Goal: Task Accomplishment & Management: Complete application form

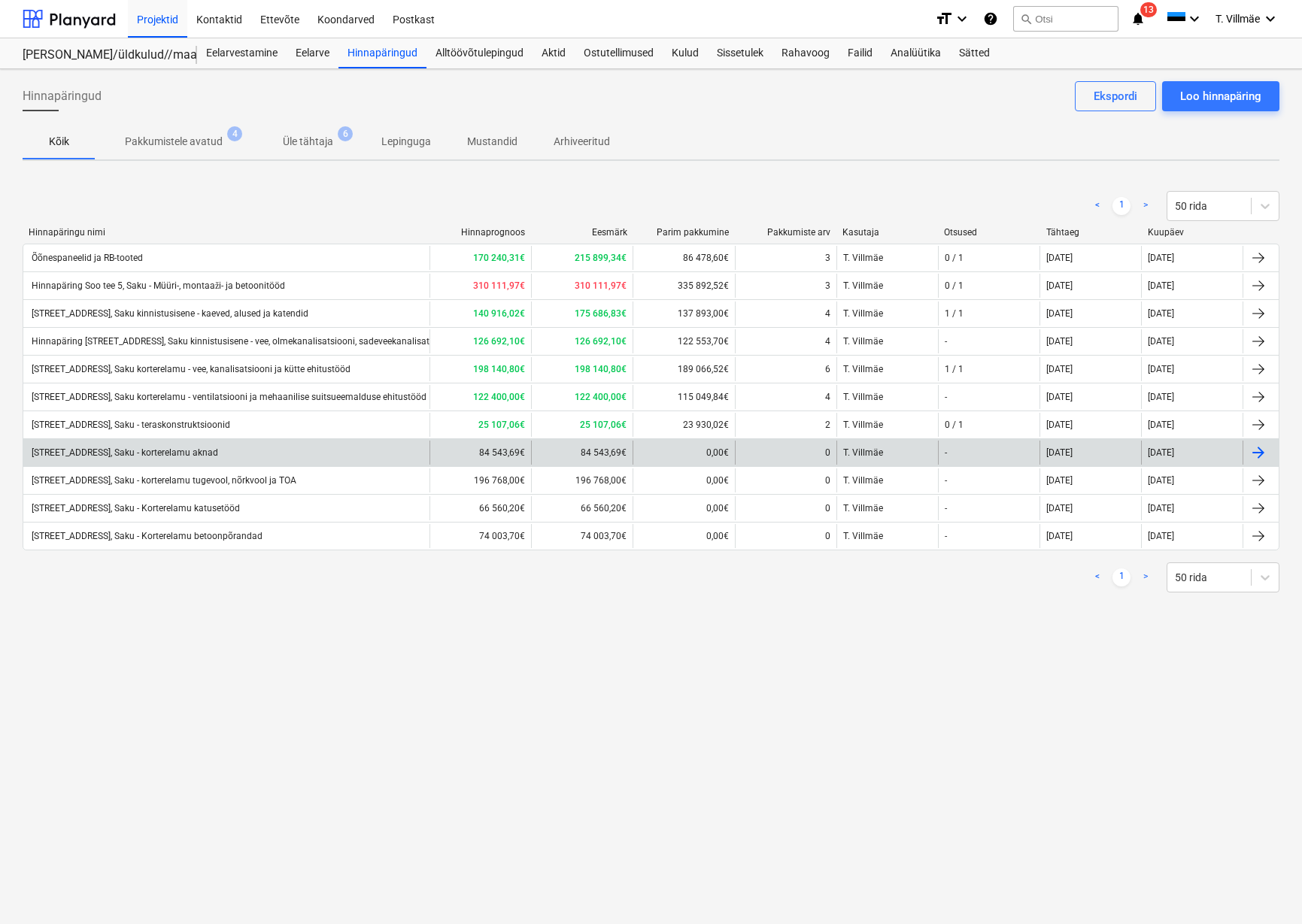
click at [191, 449] on div "[STREET_ADDRESS], Saku - korterelamu aknad" at bounding box center [124, 453] width 188 height 10
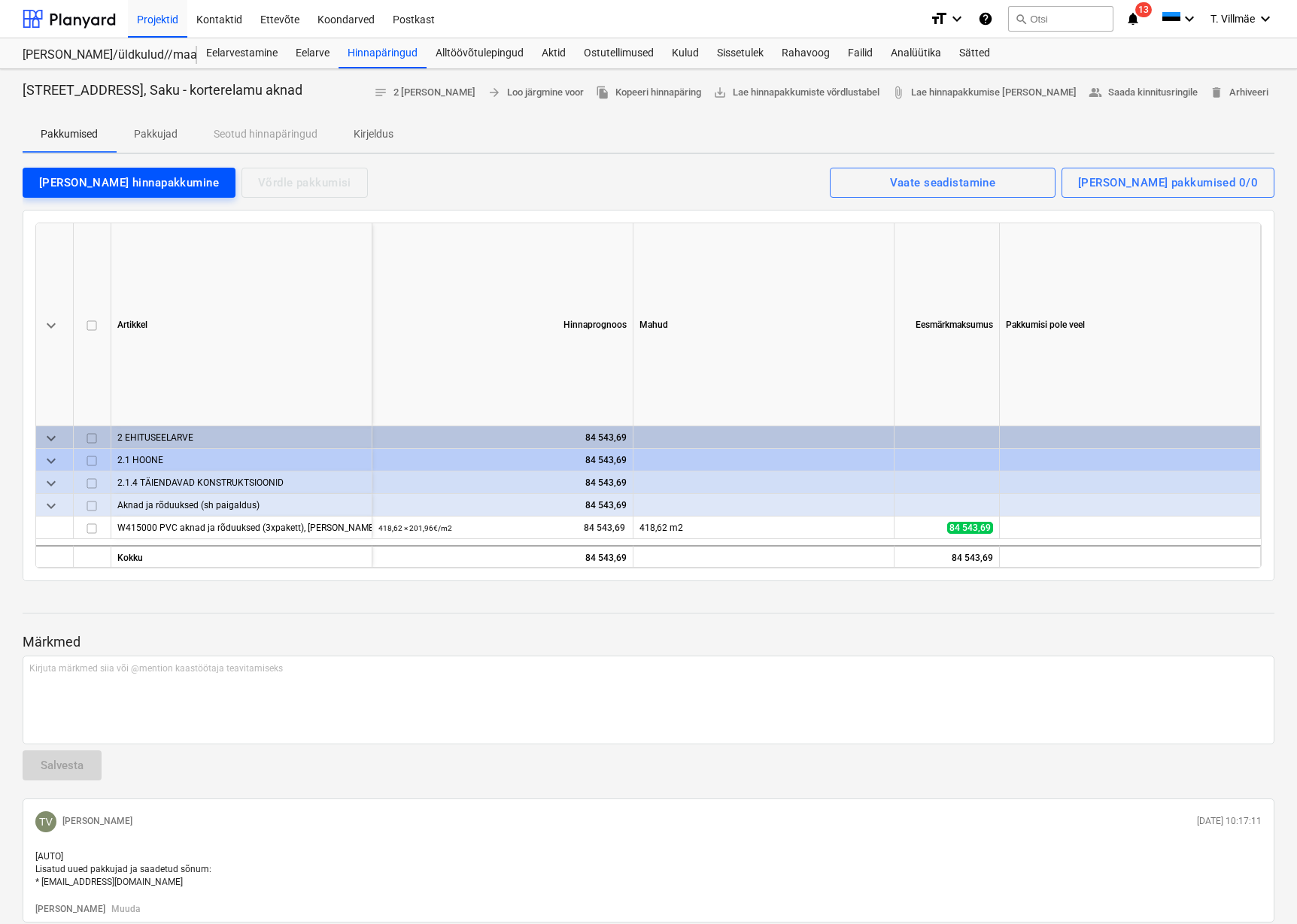
click at [139, 184] on div "[PERSON_NAME] hinnapakkumine" at bounding box center [129, 182] width 180 height 19
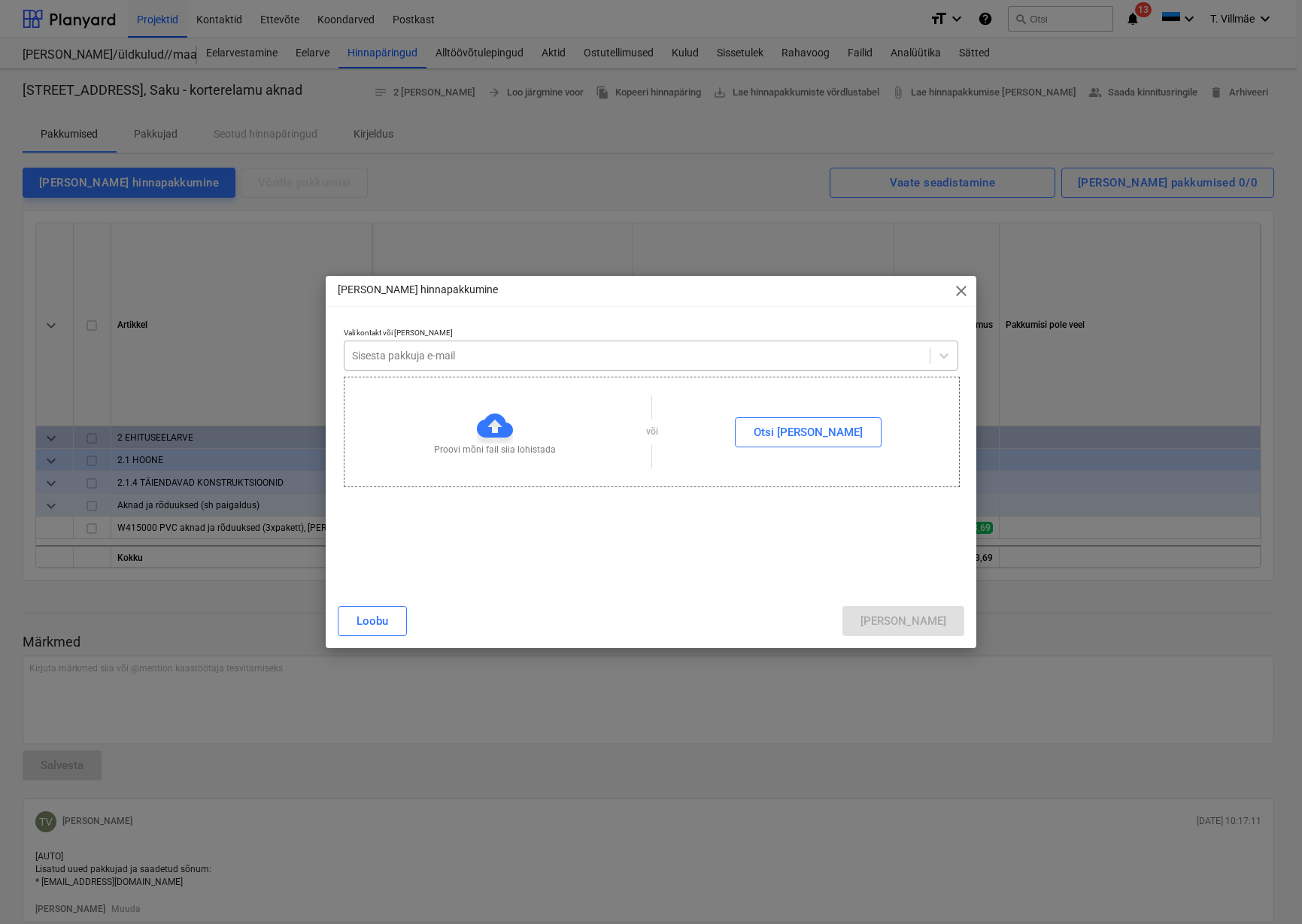
click at [487, 352] on div at bounding box center [637, 355] width 571 height 15
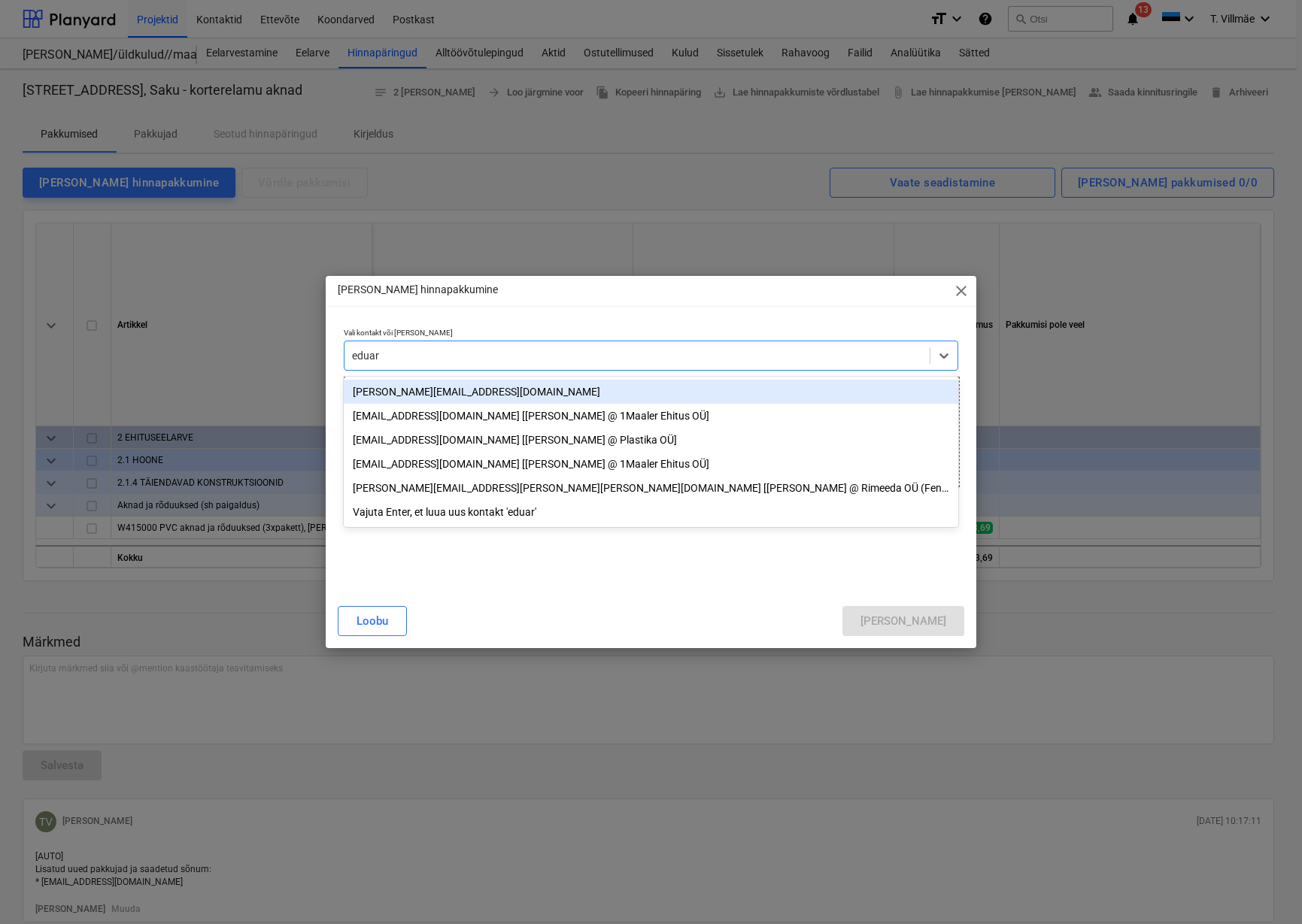
type input "[PERSON_NAME]"
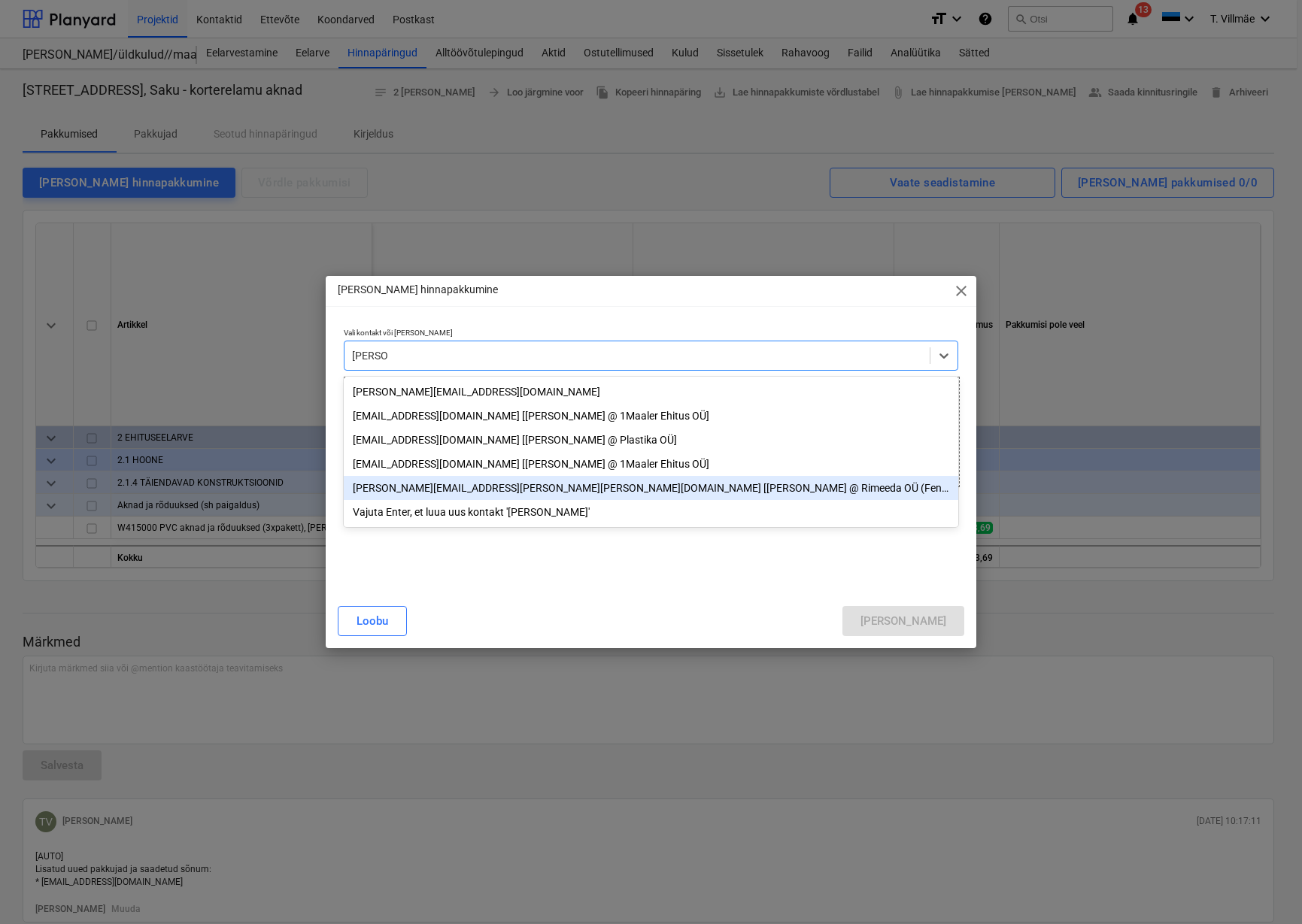
click at [570, 496] on div "[PERSON_NAME][EMAIL_ADDRESS][PERSON_NAME][PERSON_NAME][DOMAIN_NAME] [[PERSON_NA…" at bounding box center [651, 488] width 615 height 24
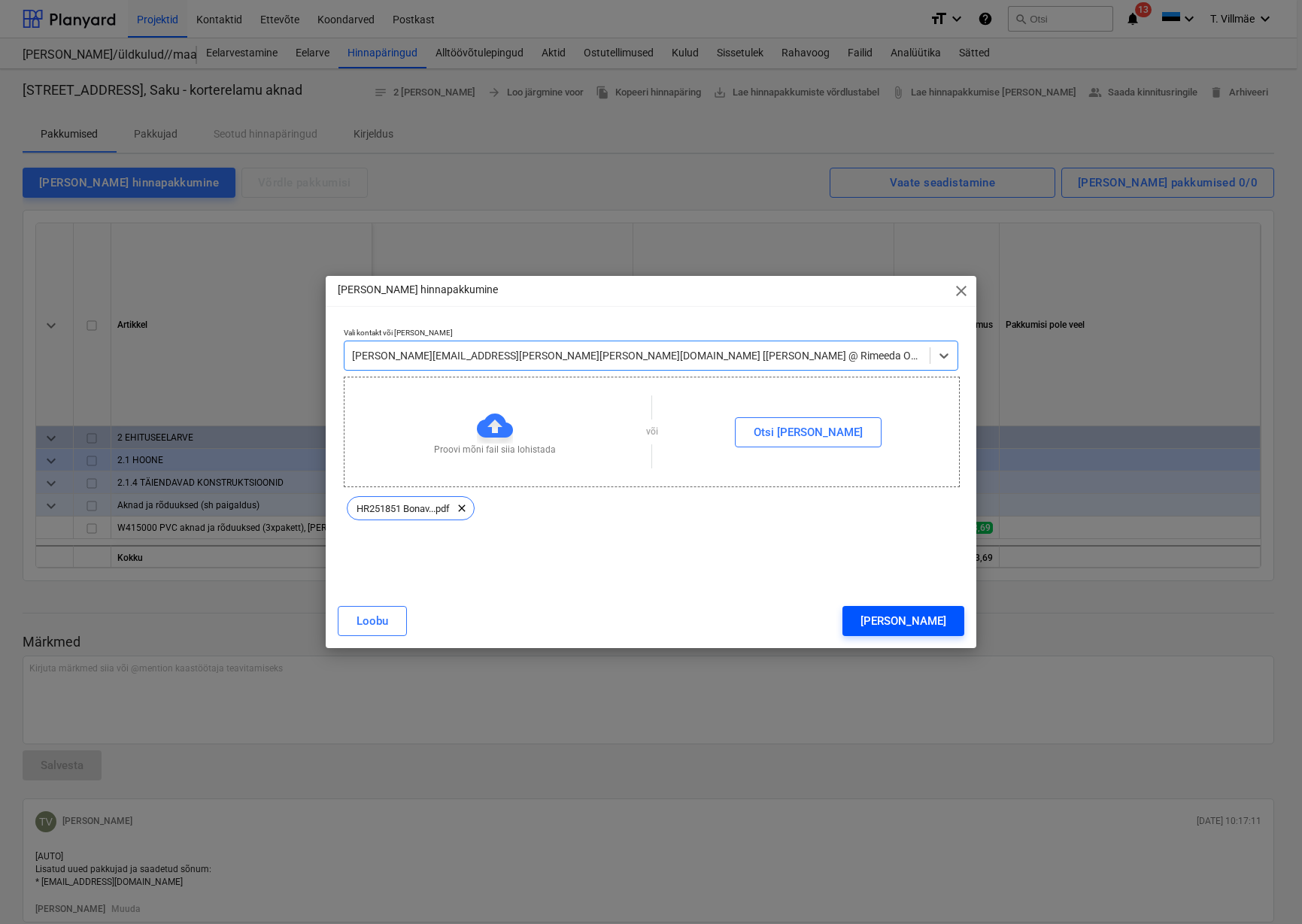
click at [948, 626] on button "[PERSON_NAME]" at bounding box center [903, 621] width 122 height 30
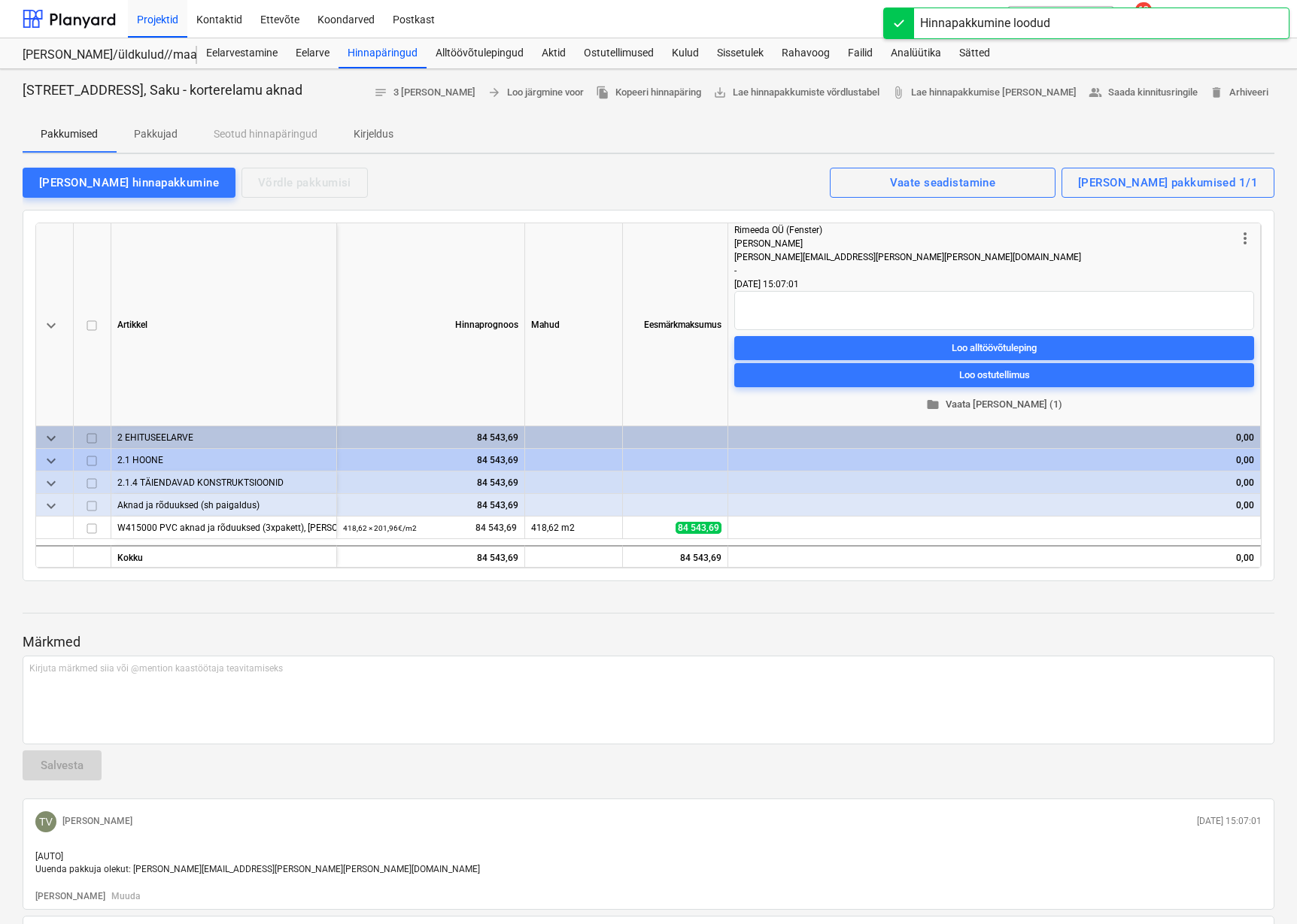
click at [1003, 405] on span "folder Vaata [PERSON_NAME] (1)" at bounding box center [994, 405] width 508 height 17
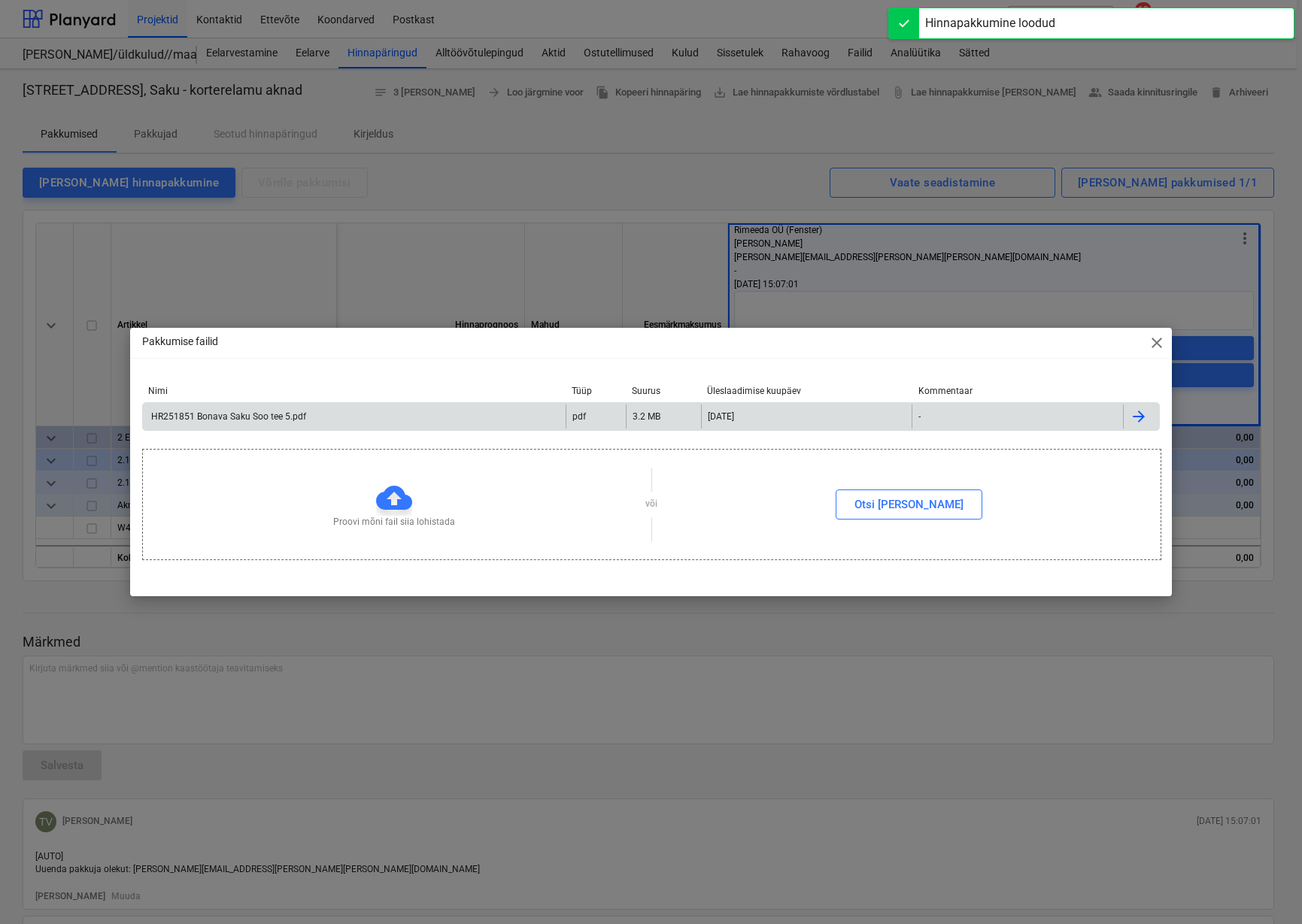
click at [278, 418] on div "HR251851 Bonava Saku Soo tee 5.pdf" at bounding box center [228, 416] width 157 height 10
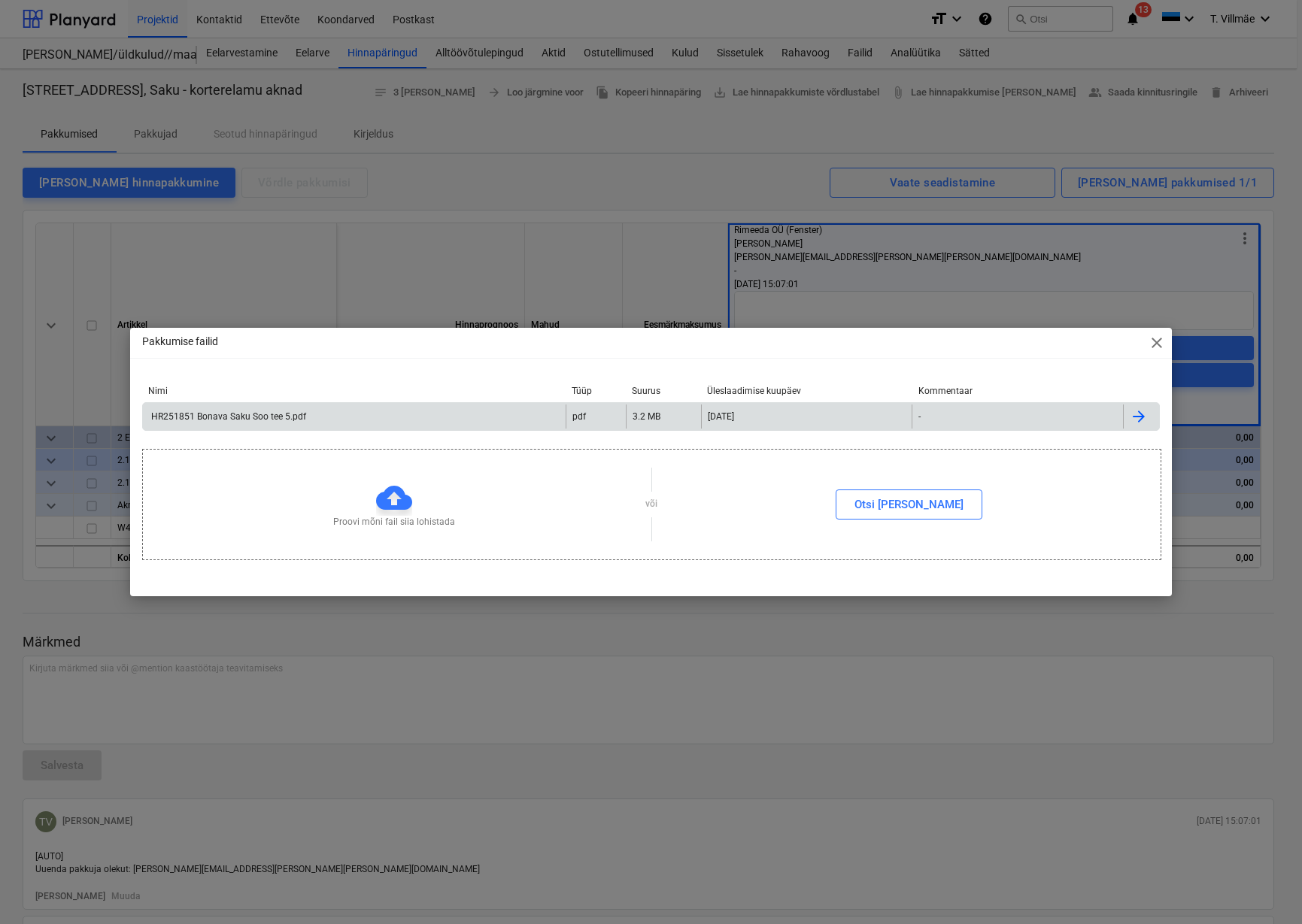
click at [1161, 346] on span "close" at bounding box center [1156, 343] width 18 height 18
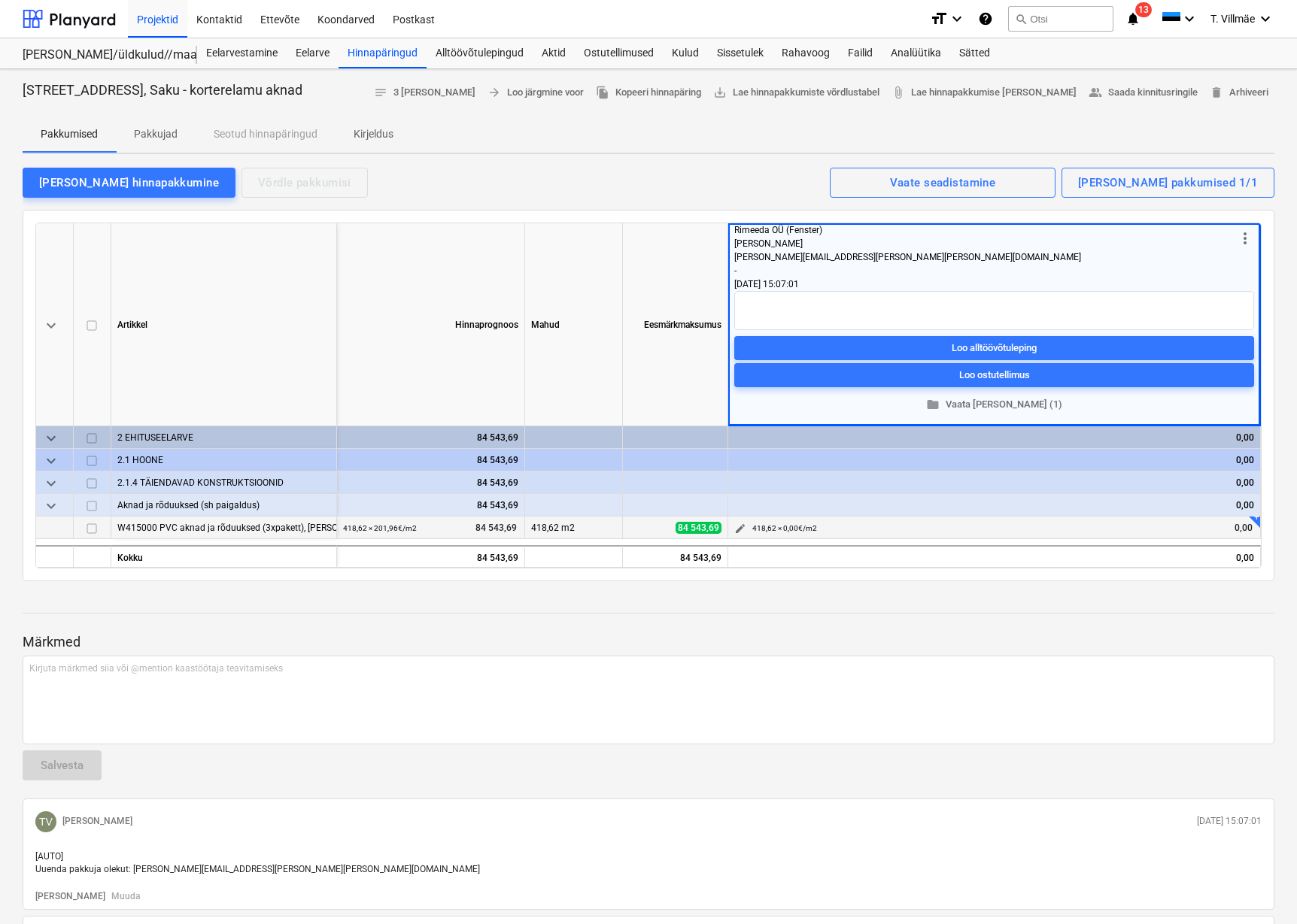
click at [741, 530] on span "edit" at bounding box center [740, 529] width 12 height 12
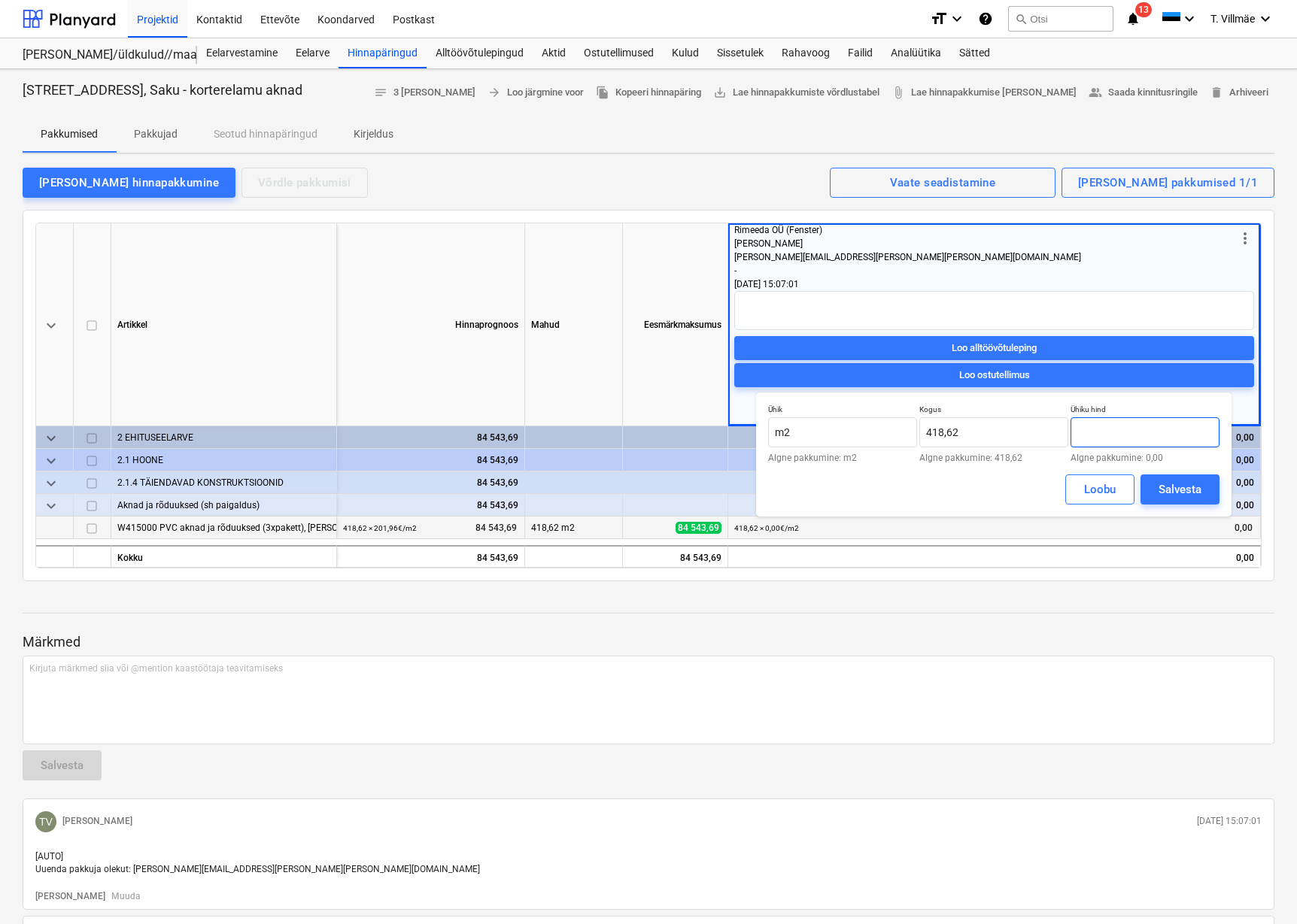
click at [1108, 434] on input "text" at bounding box center [1144, 432] width 149 height 30
type input "195,91"
click at [1188, 489] on div "Salvesta" at bounding box center [1179, 489] width 43 height 19
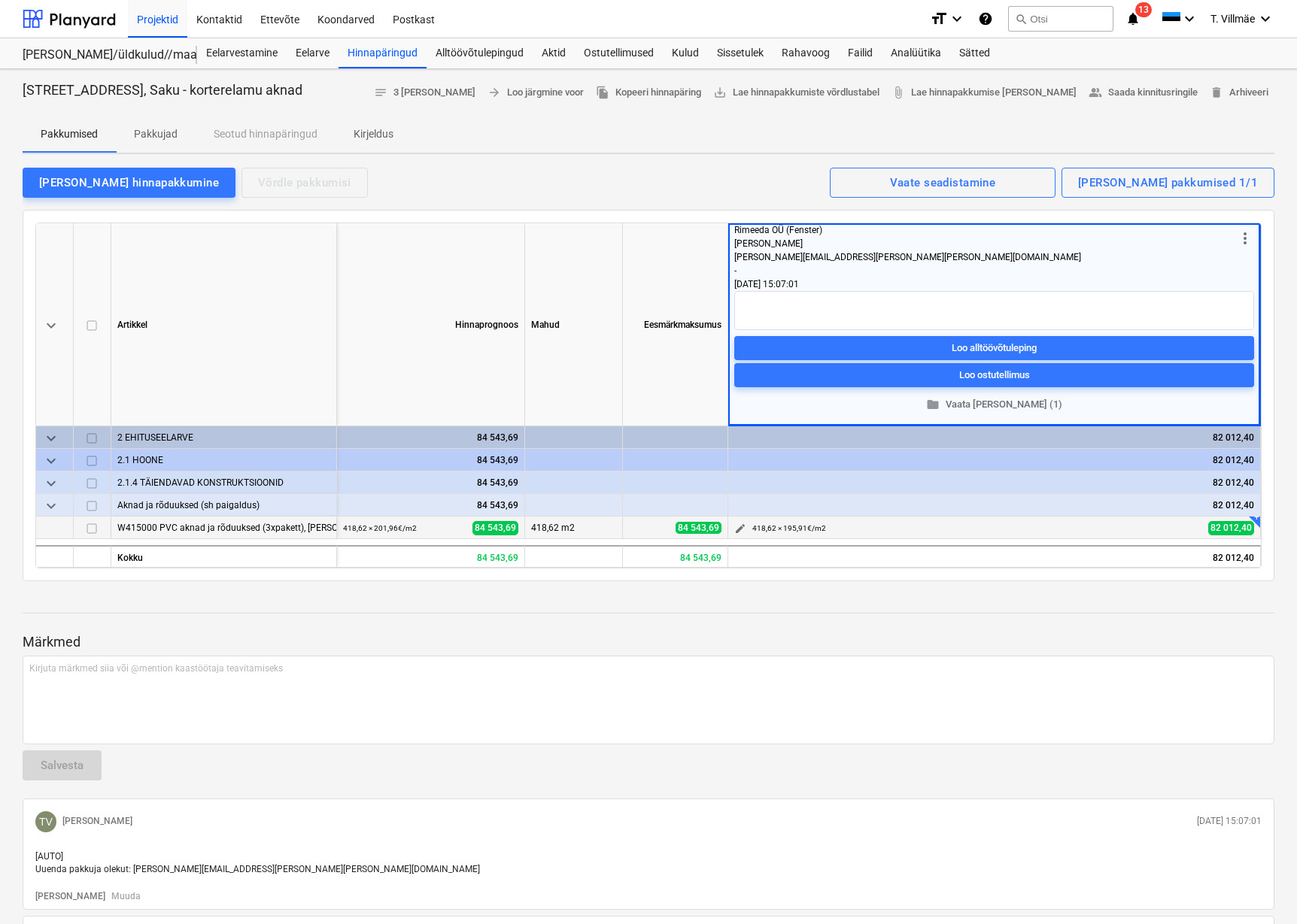
click at [743, 530] on span "edit" at bounding box center [740, 529] width 12 height 12
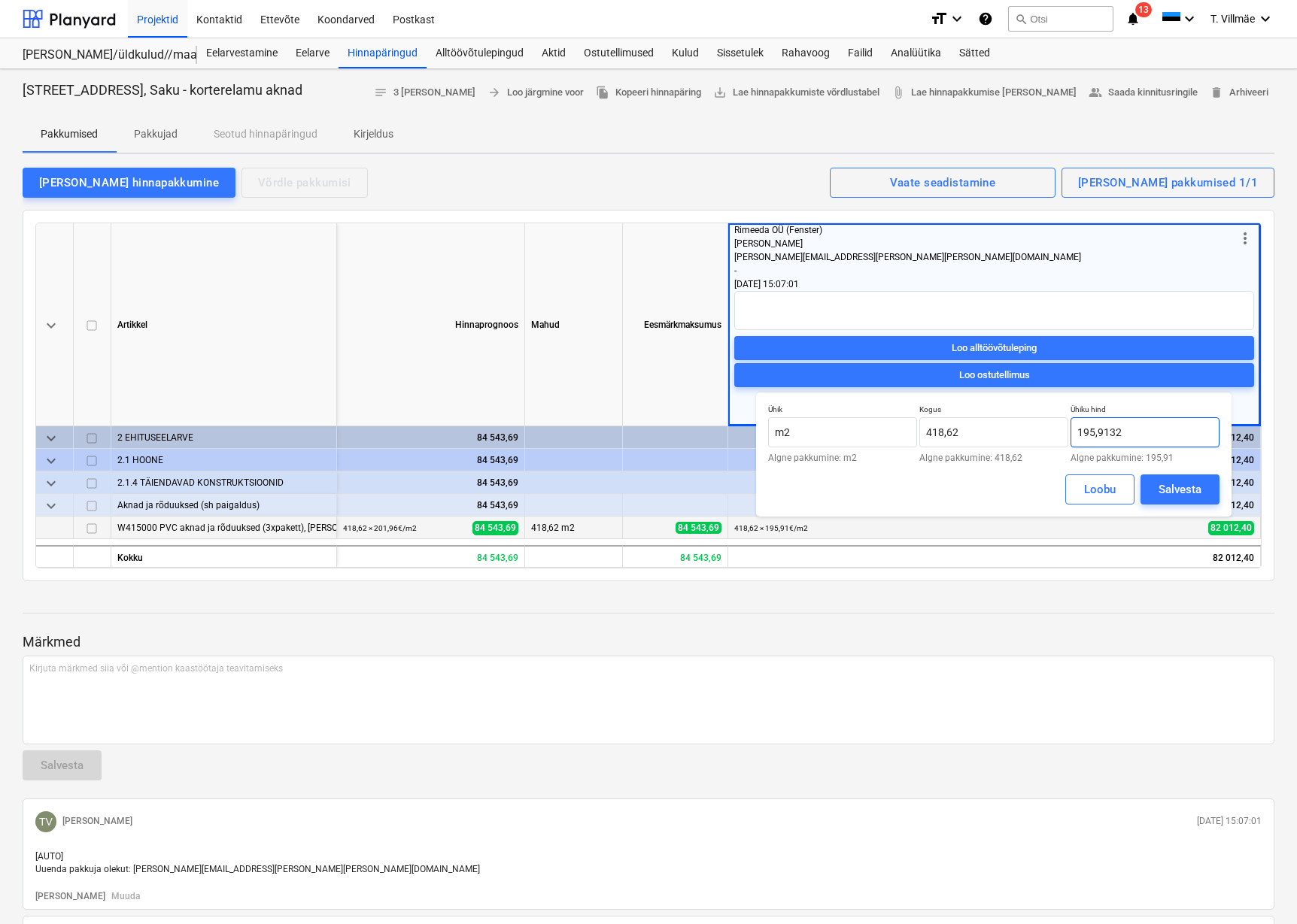
click at [1127, 432] on input "195,9132" at bounding box center [1144, 432] width 149 height 30
click at [1136, 433] on input "195,9132" at bounding box center [1144, 432] width 149 height 30
type input "195,91"
click at [1168, 487] on div "Salvesta" at bounding box center [1179, 489] width 43 height 19
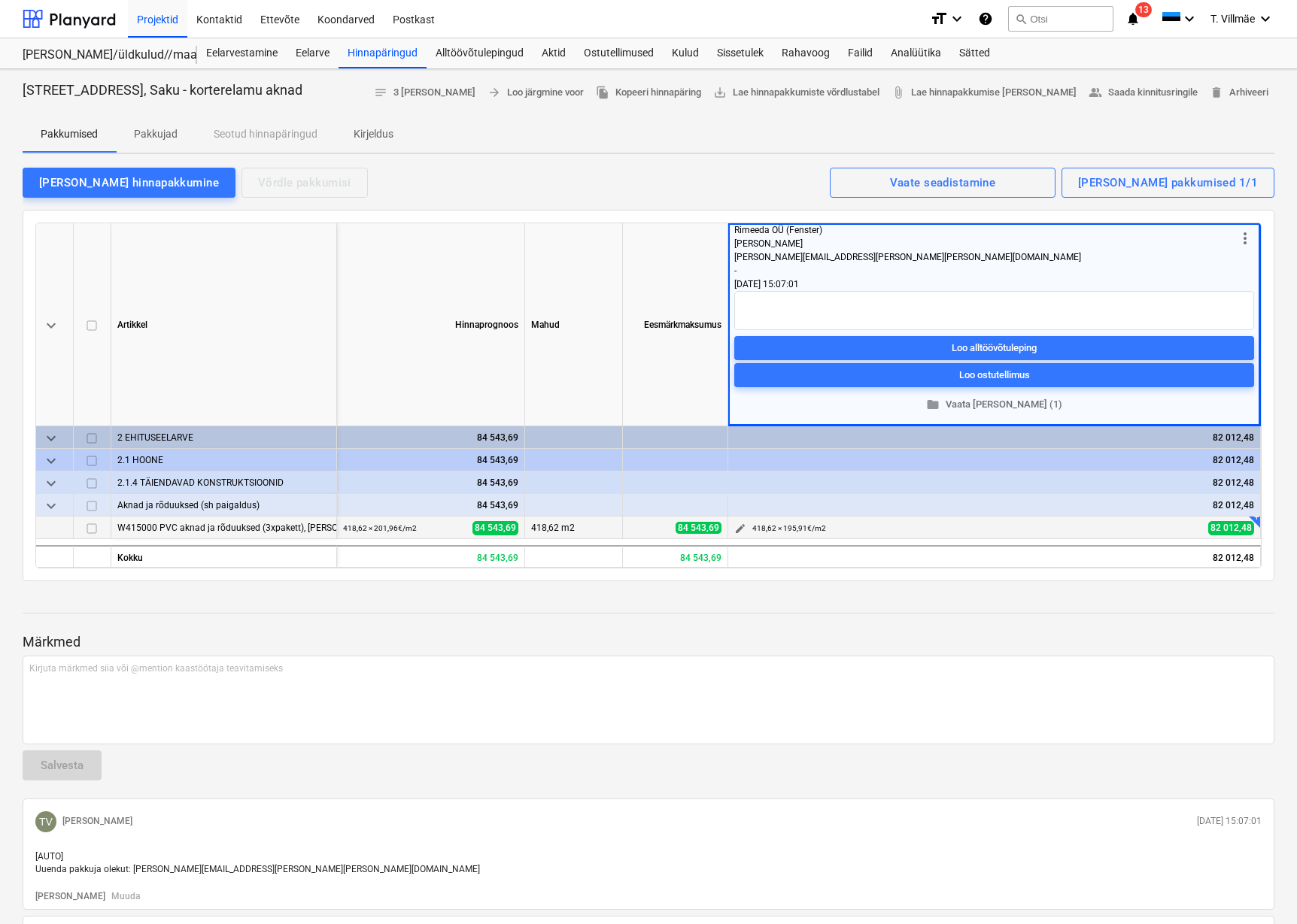
click at [807, 531] on small "418,62 × 195,91€ / m2" at bounding box center [789, 528] width 73 height 8
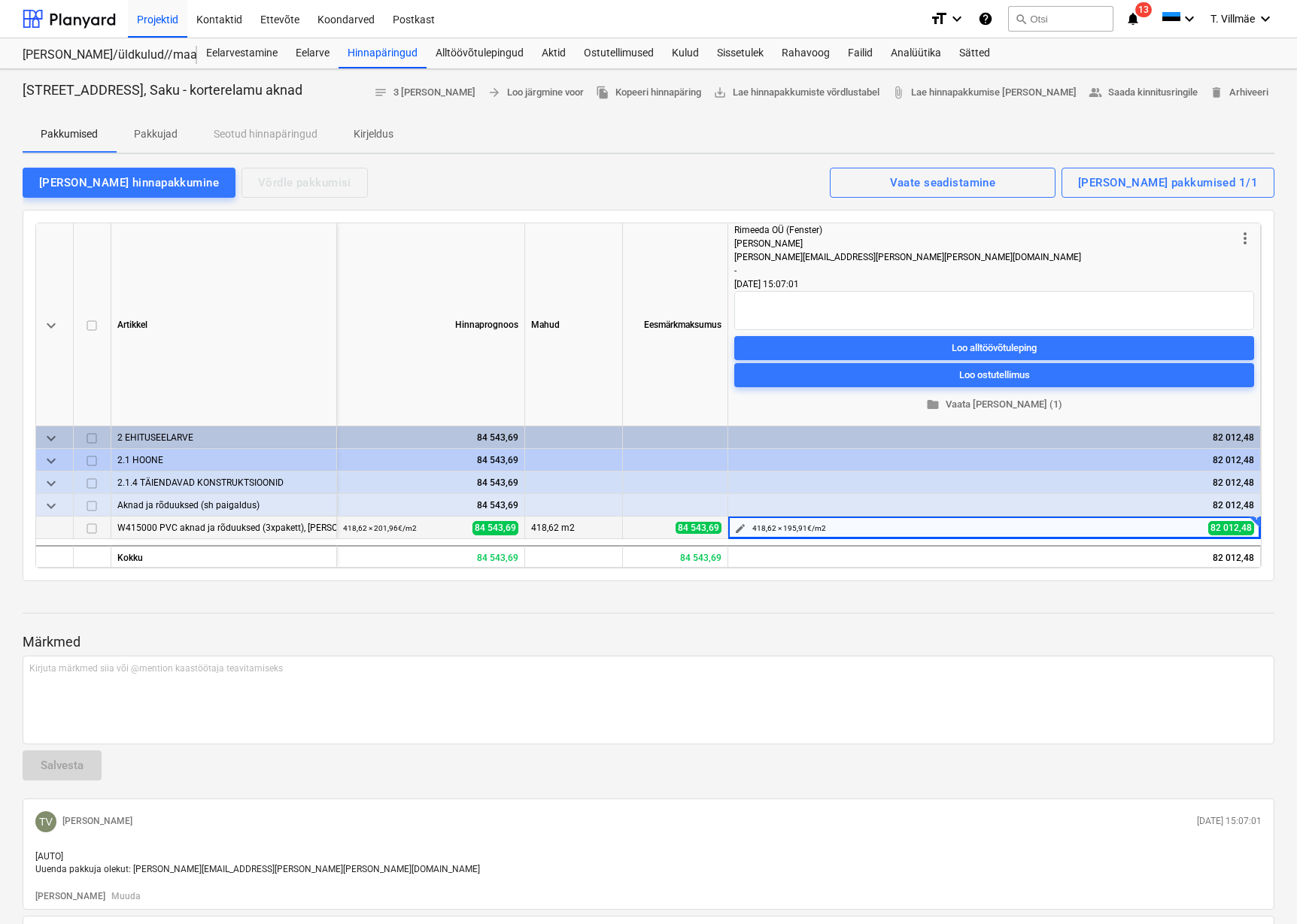
click at [738, 529] on span "edit" at bounding box center [740, 529] width 12 height 12
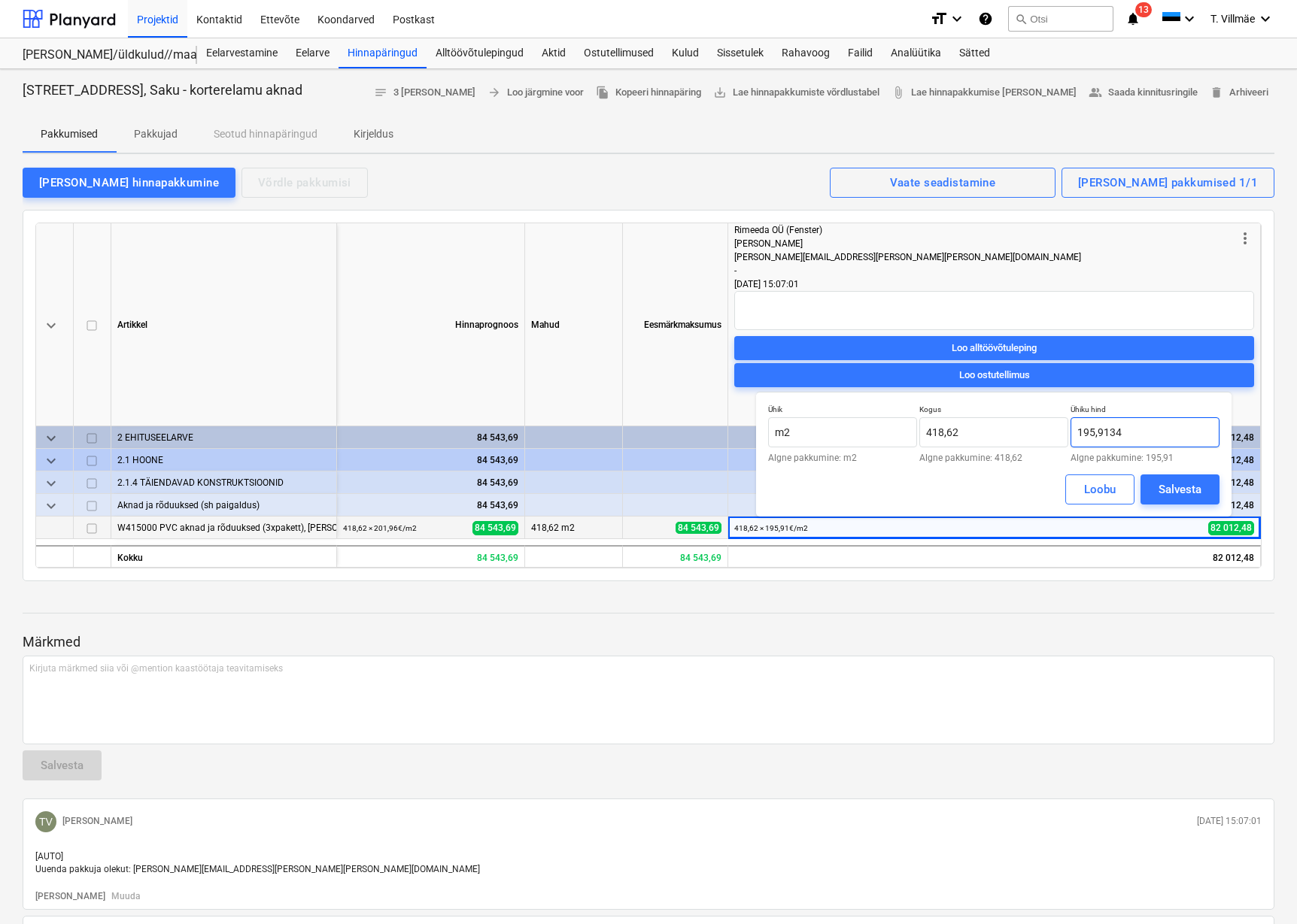
click at [1127, 432] on input "195,9134" at bounding box center [1144, 432] width 149 height 30
type input "195,91"
click at [1192, 491] on div "Salvesta" at bounding box center [1179, 489] width 43 height 19
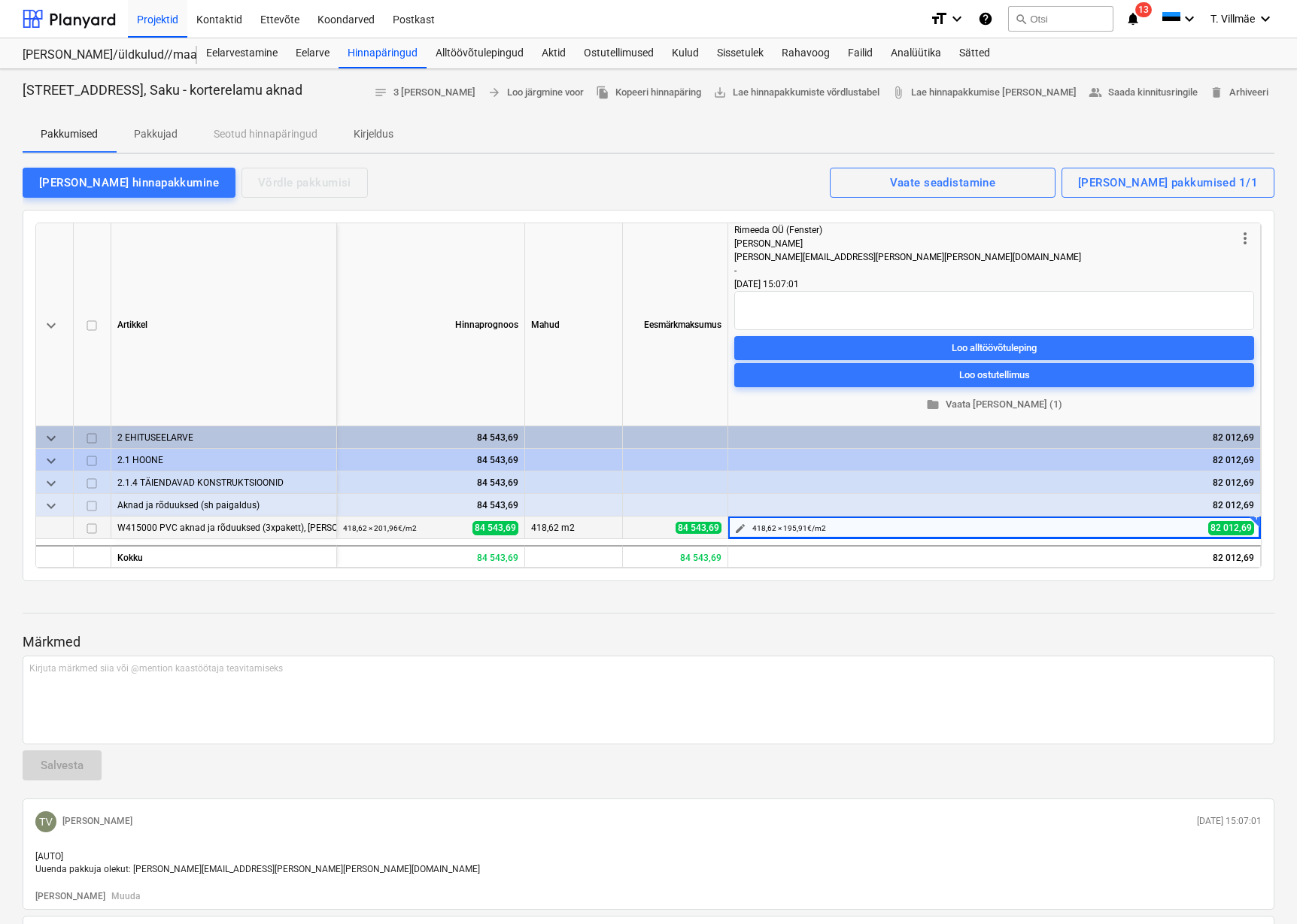
click at [741, 530] on span "edit" at bounding box center [740, 529] width 12 height 12
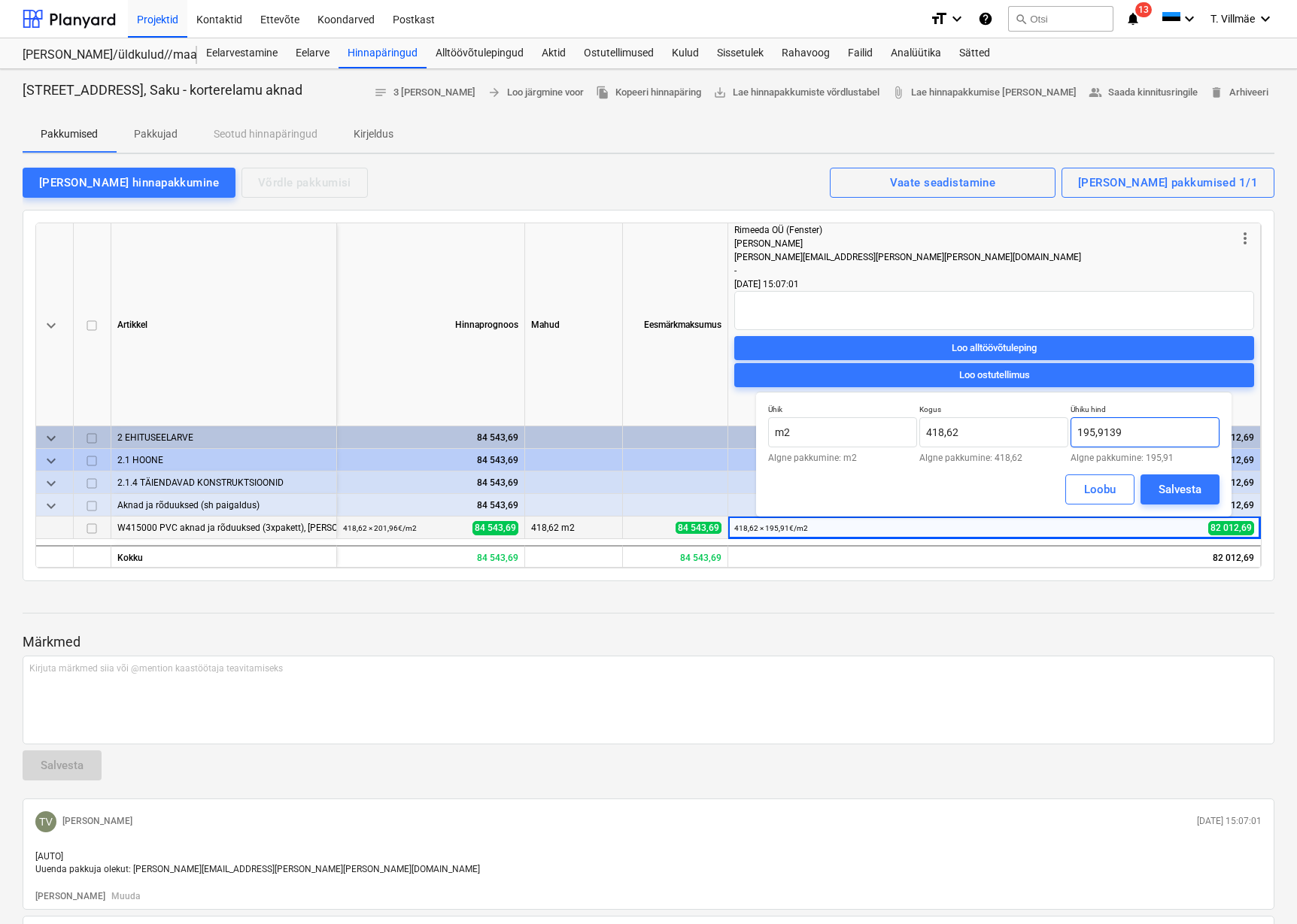
click at [1163, 441] on input "195,9139" at bounding box center [1144, 432] width 149 height 30
type input "195,91"
click at [1163, 483] on div "Salvesta" at bounding box center [1179, 489] width 43 height 19
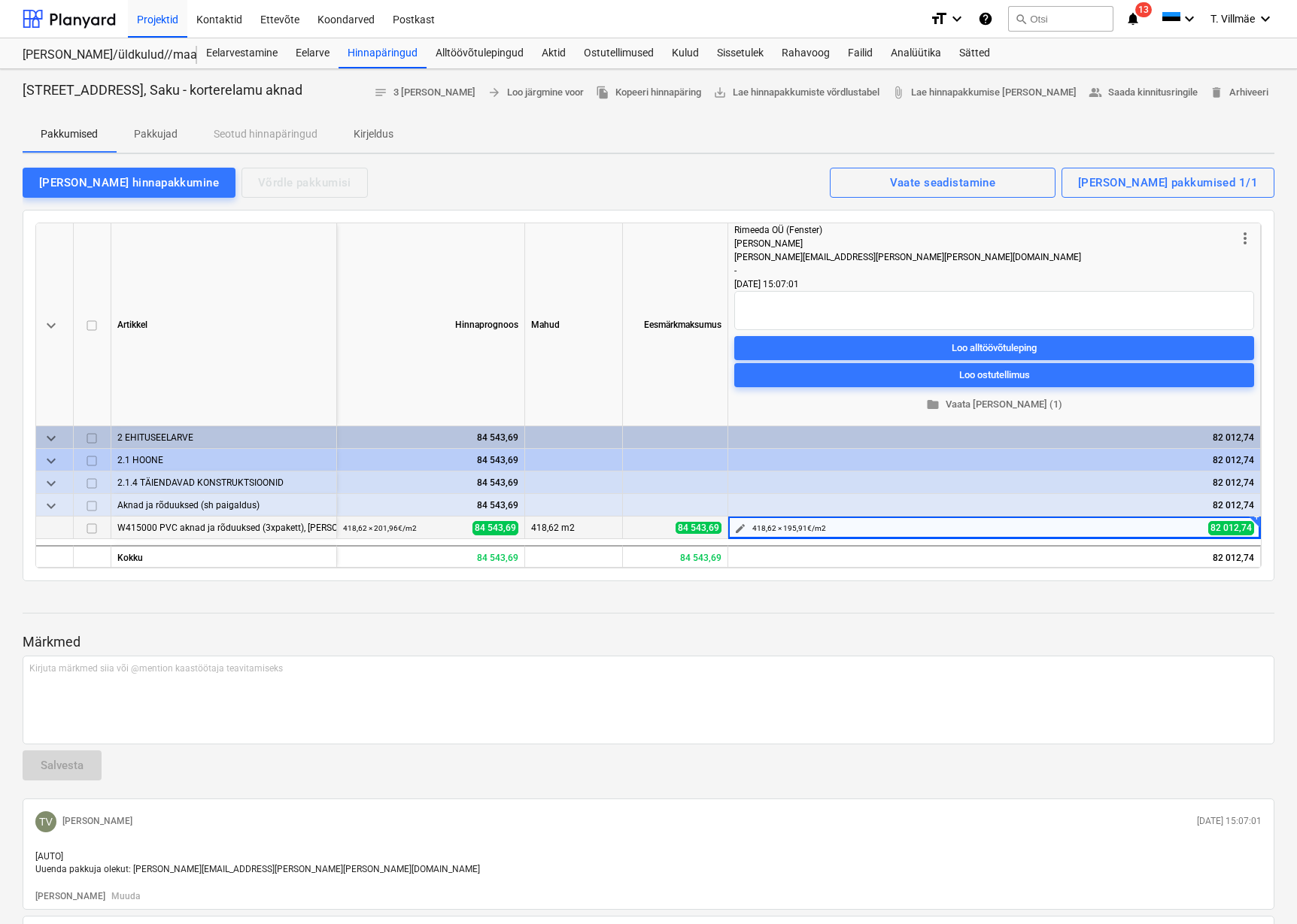
click at [738, 527] on span "edit" at bounding box center [740, 529] width 12 height 12
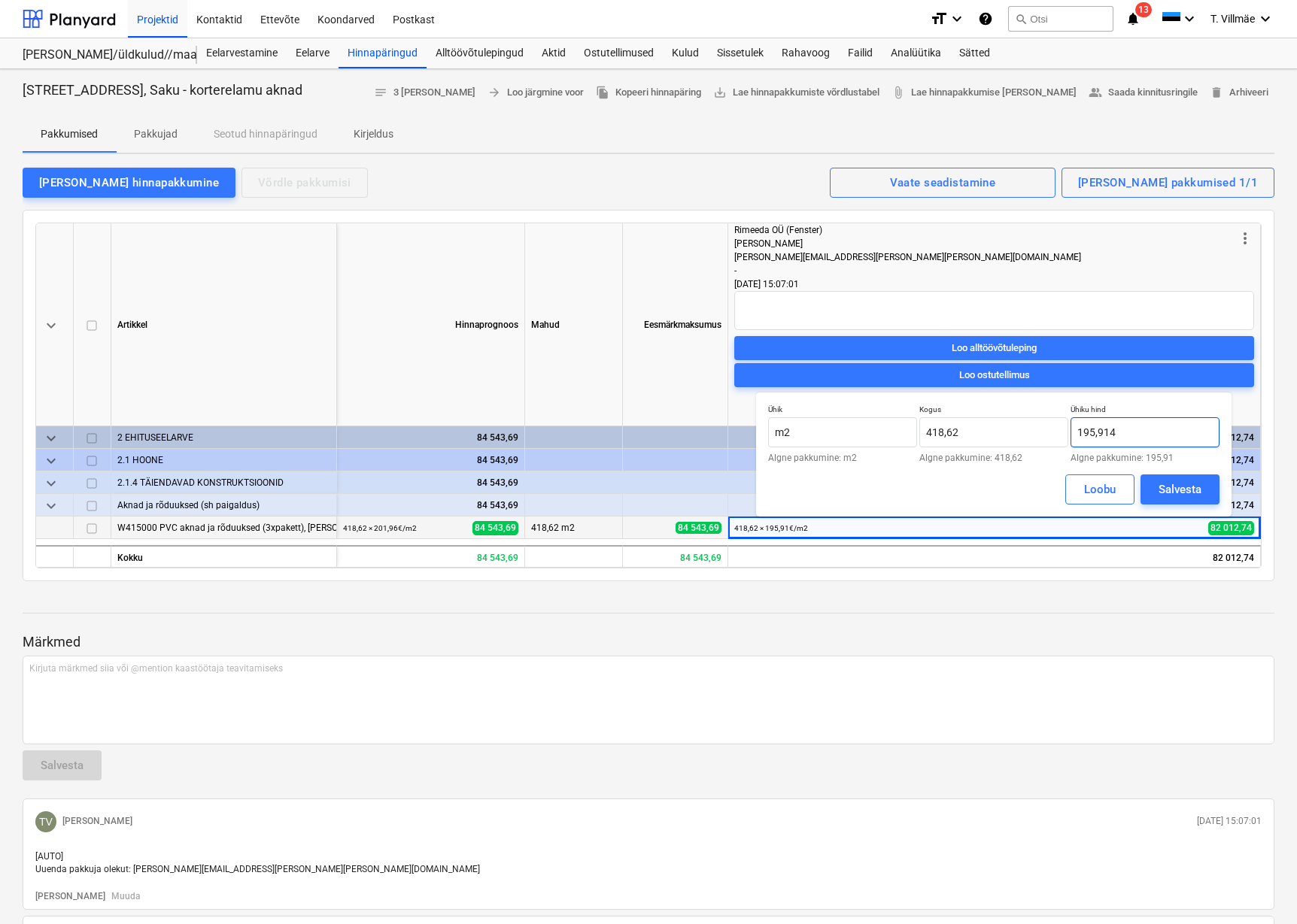
click at [1111, 432] on input "195,914" at bounding box center [1144, 432] width 149 height 30
click at [1125, 432] on input "195,914" at bounding box center [1144, 432] width 149 height 30
type input "195,91"
click at [1170, 489] on div "Salvesta" at bounding box center [1179, 489] width 43 height 19
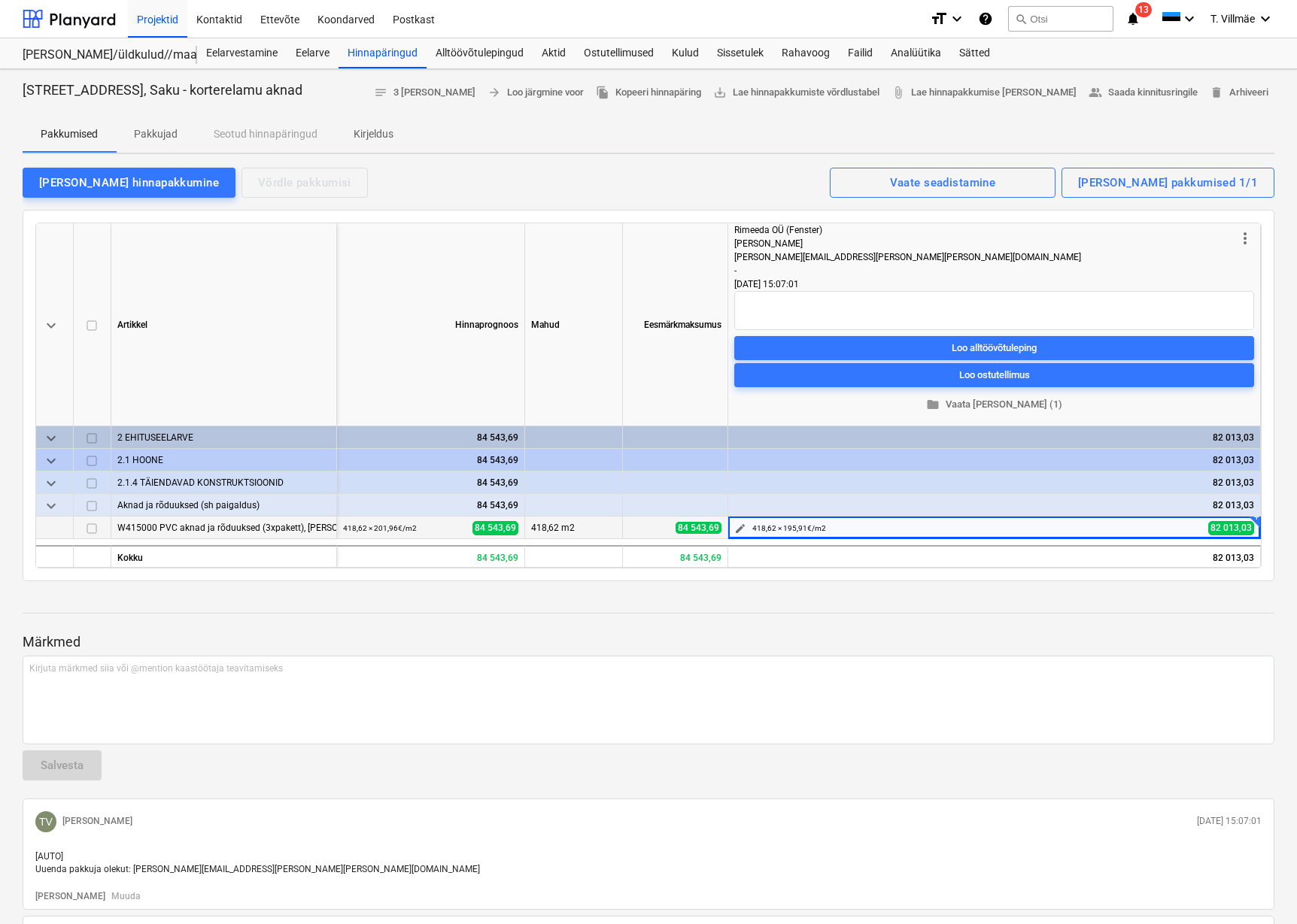
click at [740, 528] on span "edit" at bounding box center [740, 529] width 12 height 12
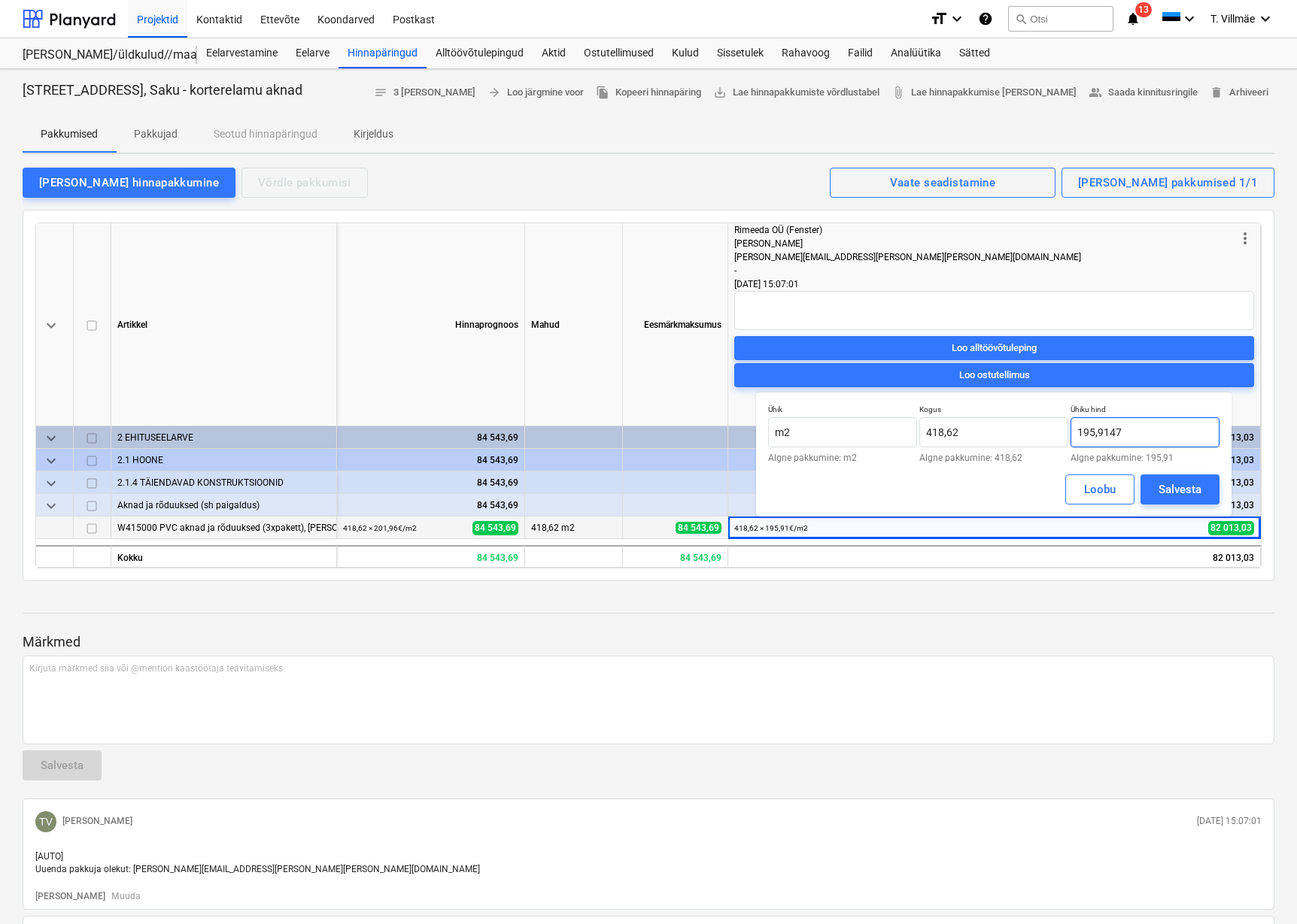
click at [1118, 435] on input "195,9147" at bounding box center [1144, 432] width 149 height 30
type input "195,91"
click at [1172, 487] on div "Salvesta" at bounding box center [1179, 489] width 43 height 19
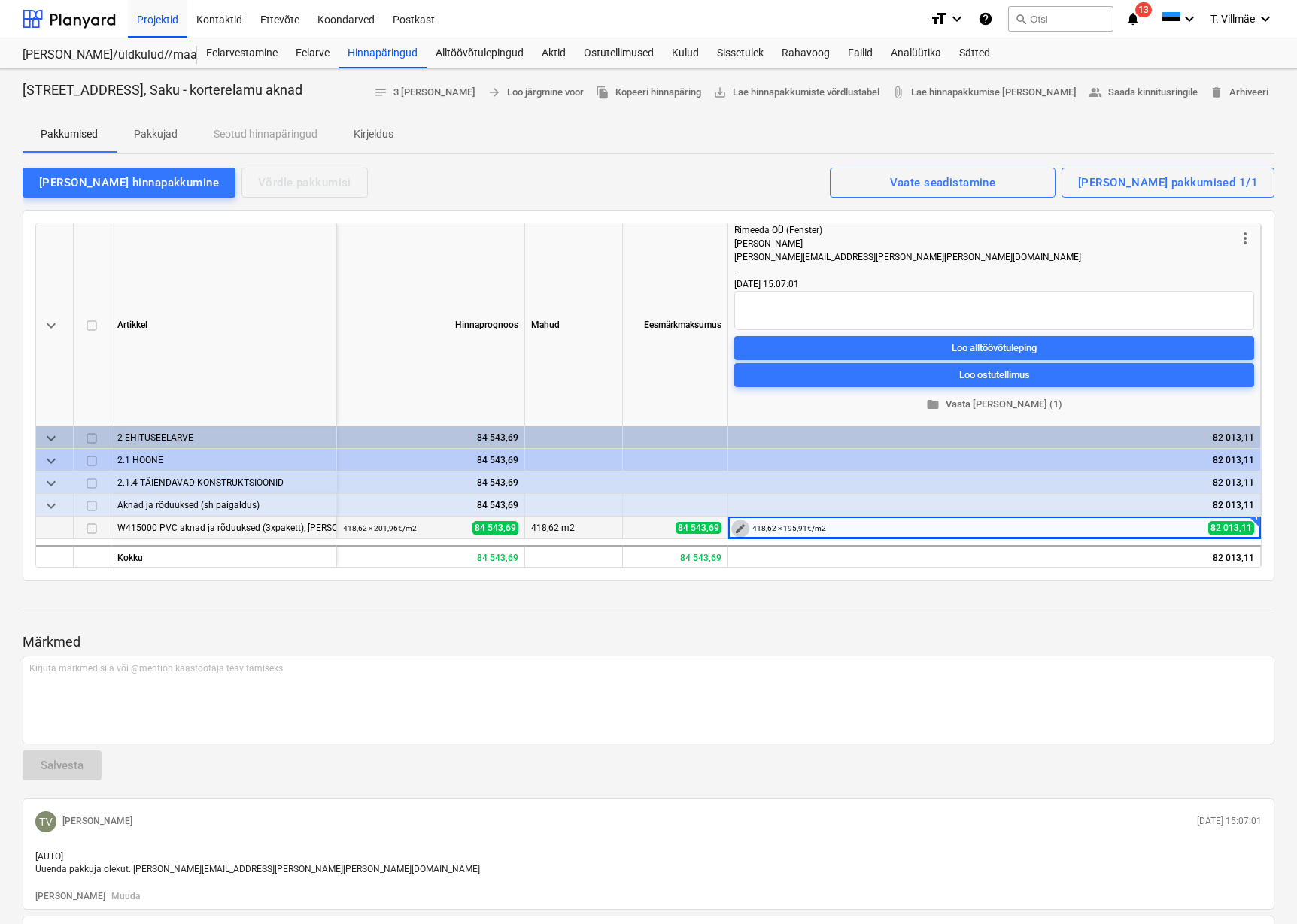
click at [737, 533] on span "edit" at bounding box center [740, 529] width 12 height 12
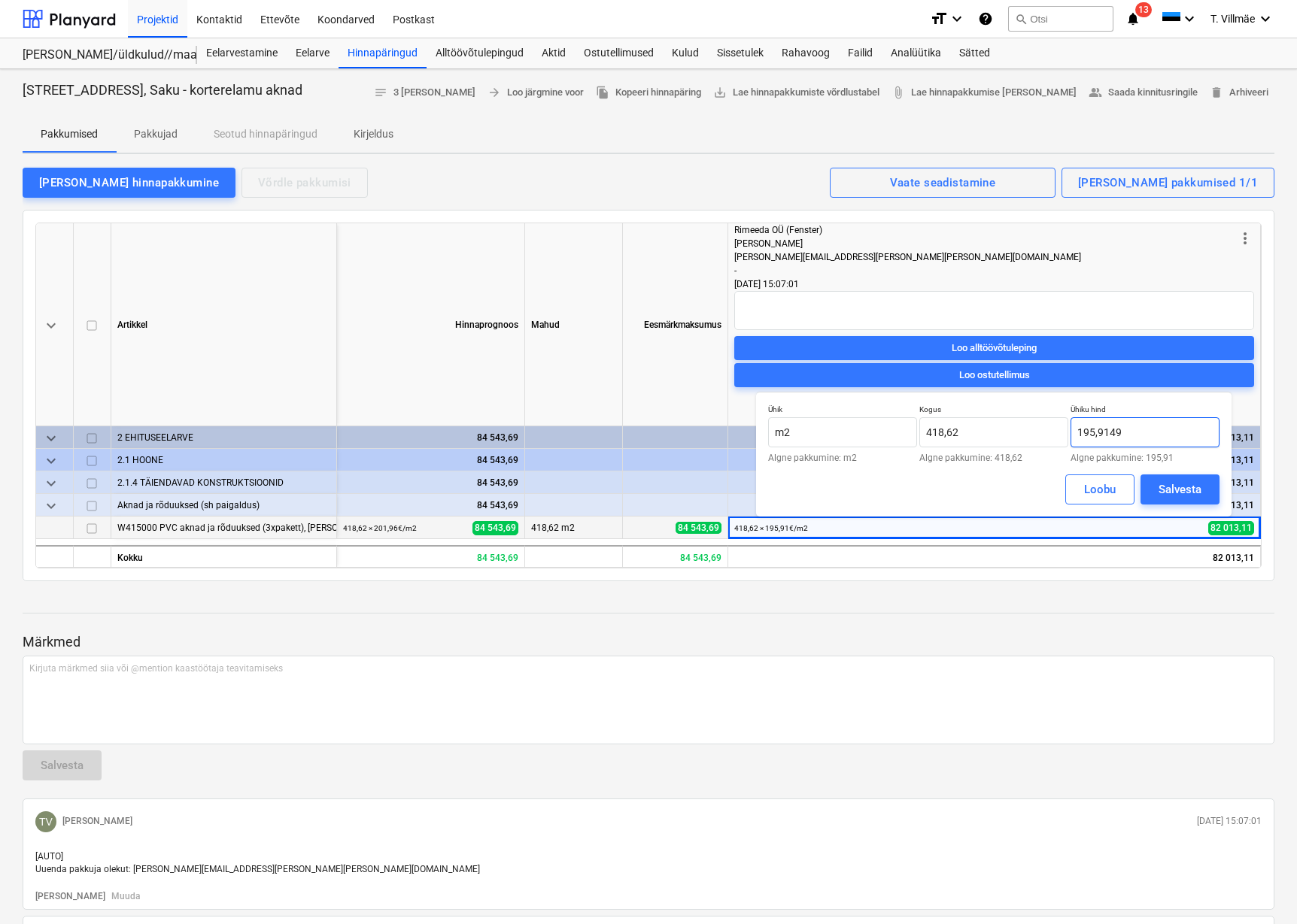
click at [1122, 432] on input "195,9149" at bounding box center [1144, 432] width 149 height 30
type input "195,92"
click at [1188, 487] on div "Salvesta" at bounding box center [1179, 489] width 43 height 19
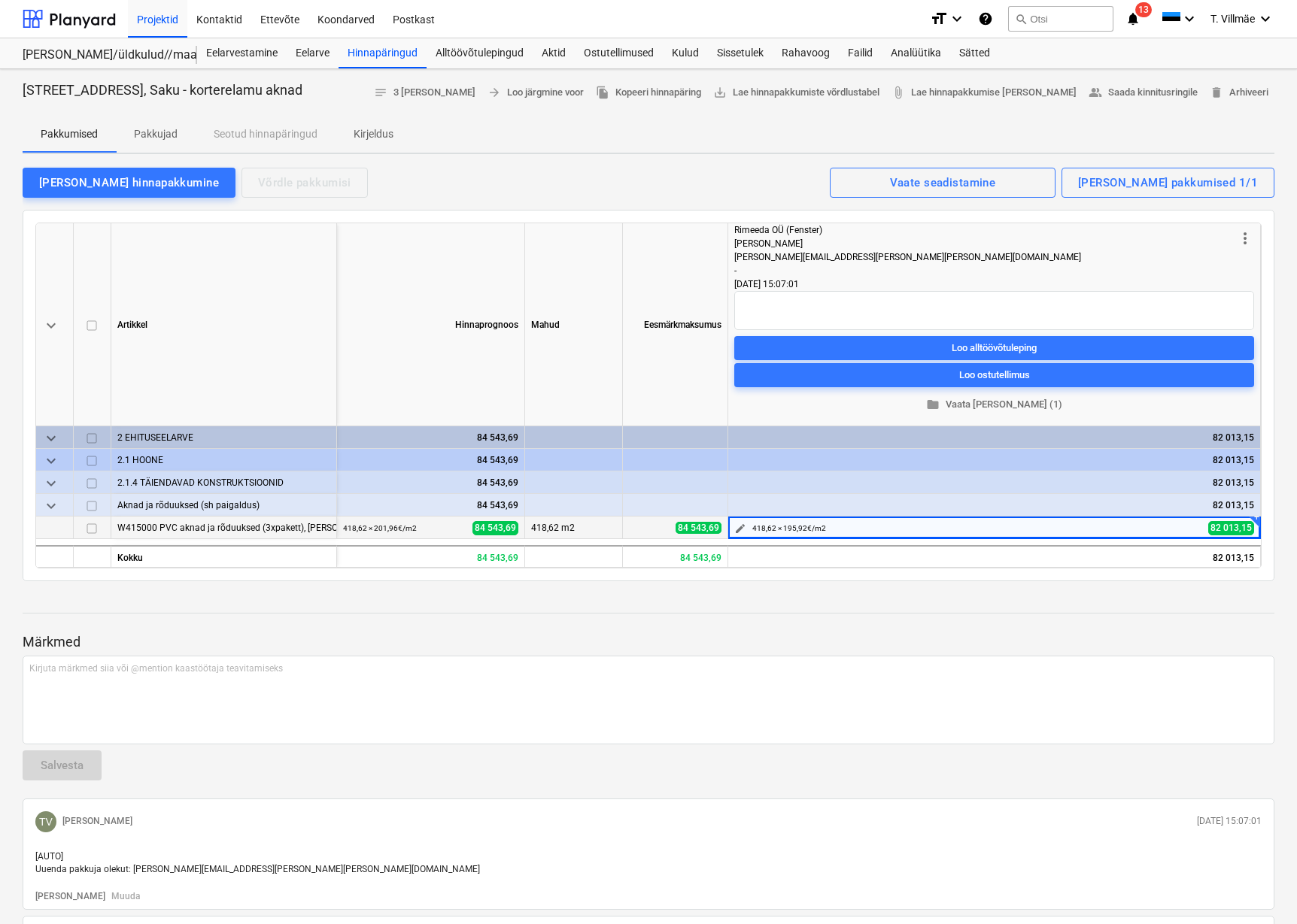
click at [744, 531] on span "edit" at bounding box center [740, 529] width 12 height 12
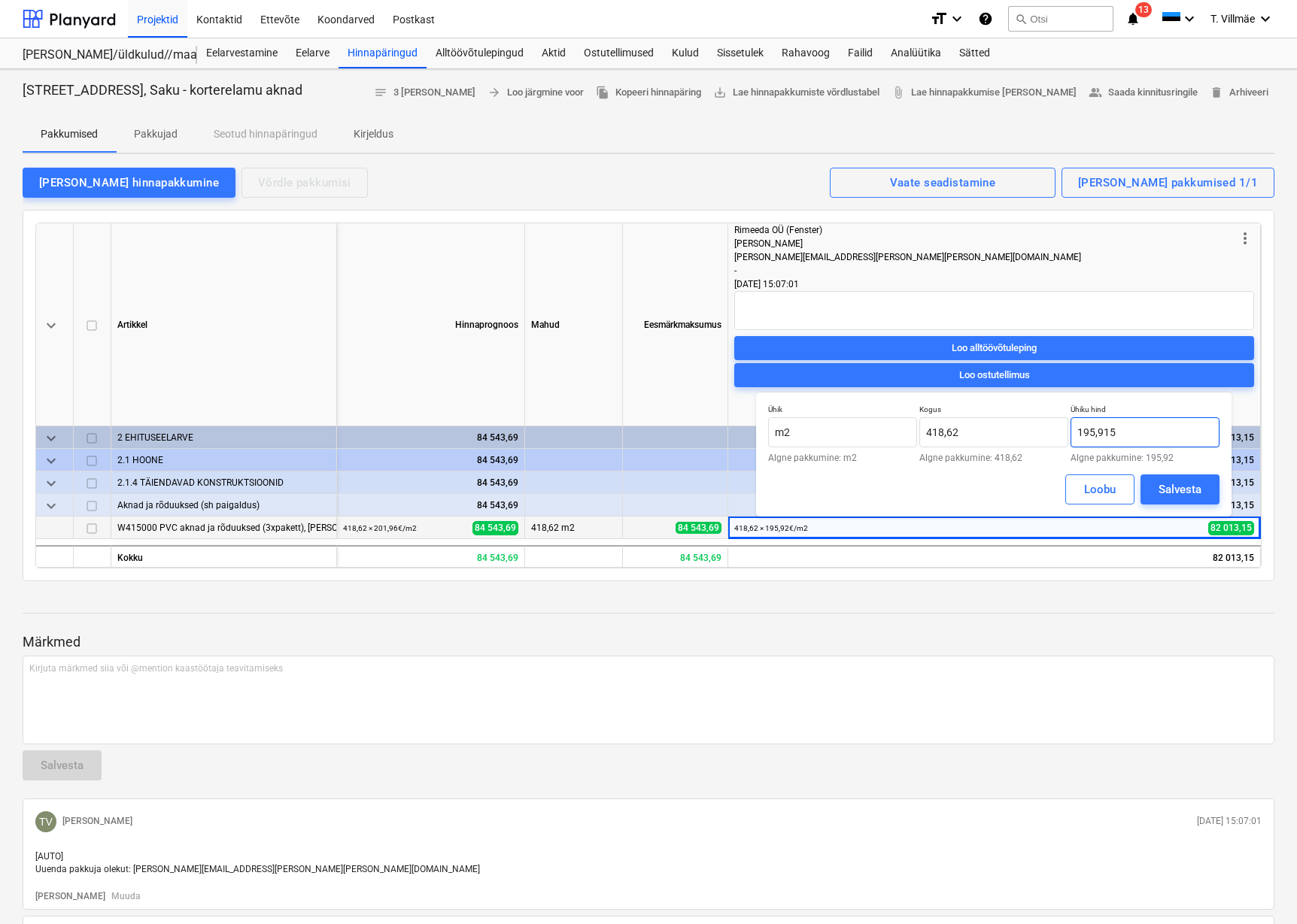
click at [1125, 433] on input "195,915" at bounding box center [1144, 432] width 149 height 30
type input "195,92"
click at [1183, 486] on div "Salvesta" at bounding box center [1179, 489] width 43 height 19
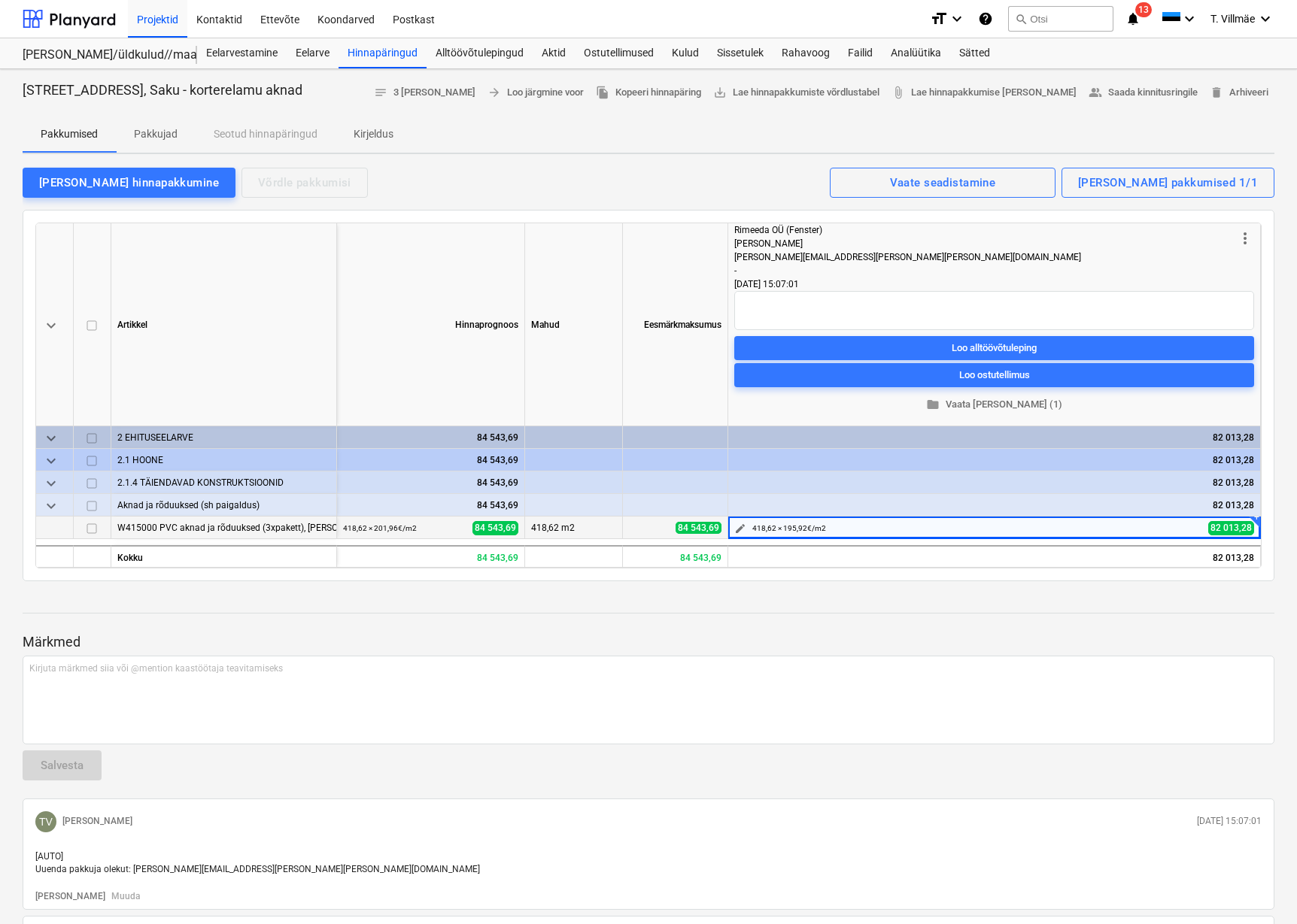
click at [808, 530] on small "418,62 × 195,92€ / m2" at bounding box center [789, 528] width 73 height 8
click at [738, 524] on span "edit" at bounding box center [740, 529] width 12 height 12
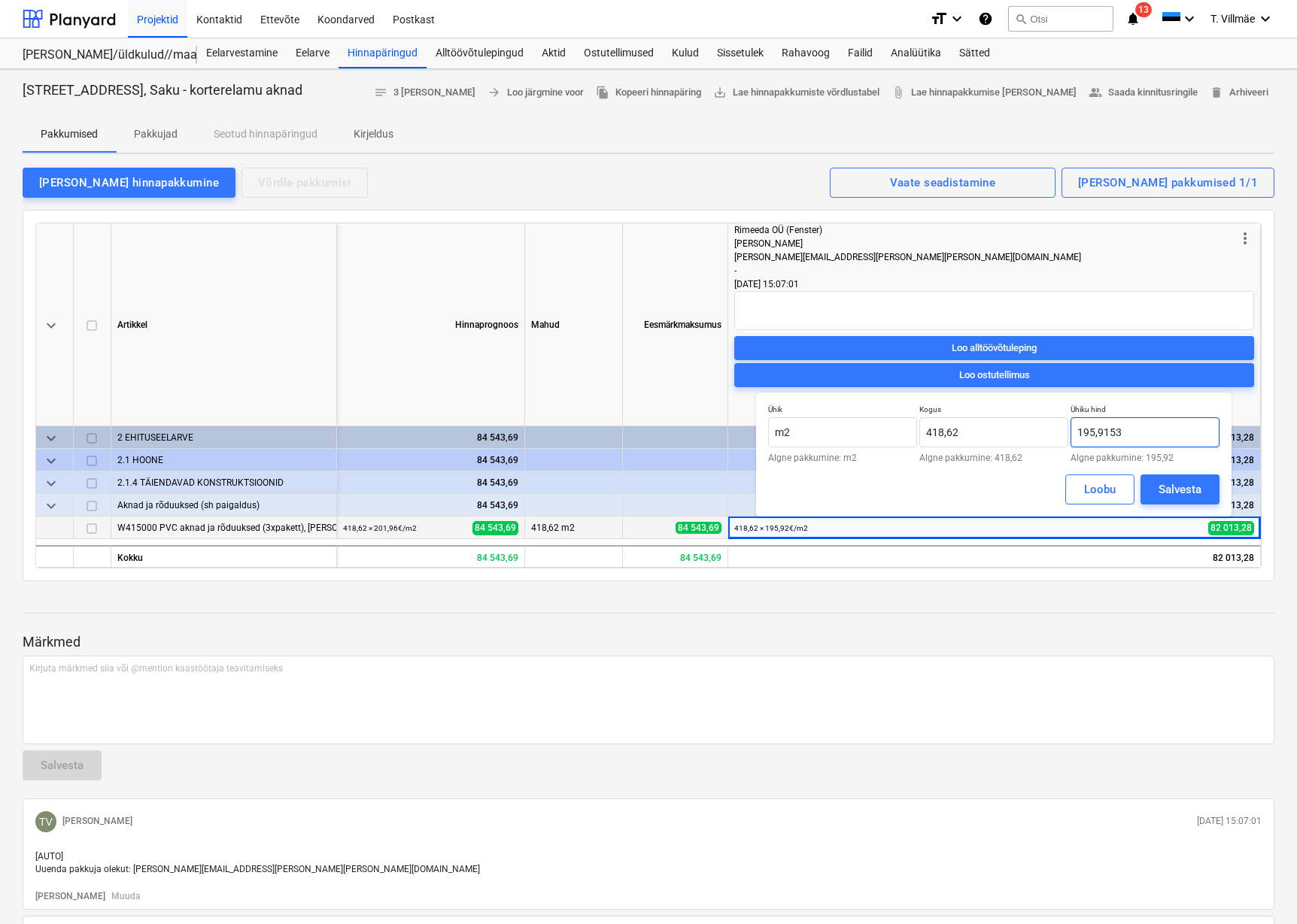
click at [1125, 423] on input "195,9153" at bounding box center [1144, 432] width 149 height 30
type input "195,92"
click at [1166, 487] on div "Salvesta" at bounding box center [1179, 489] width 43 height 19
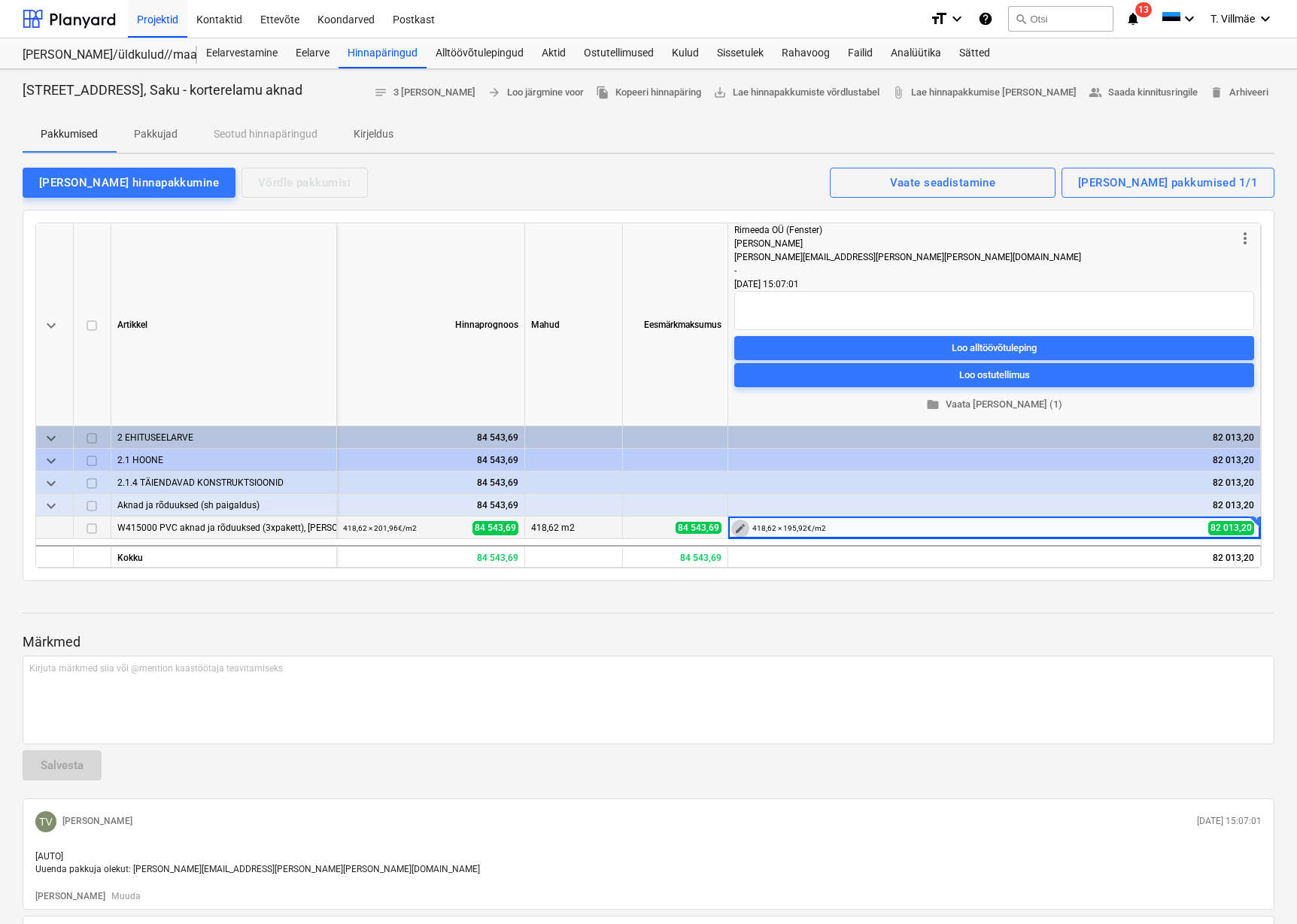
click at [740, 529] on span "edit" at bounding box center [740, 529] width 12 height 12
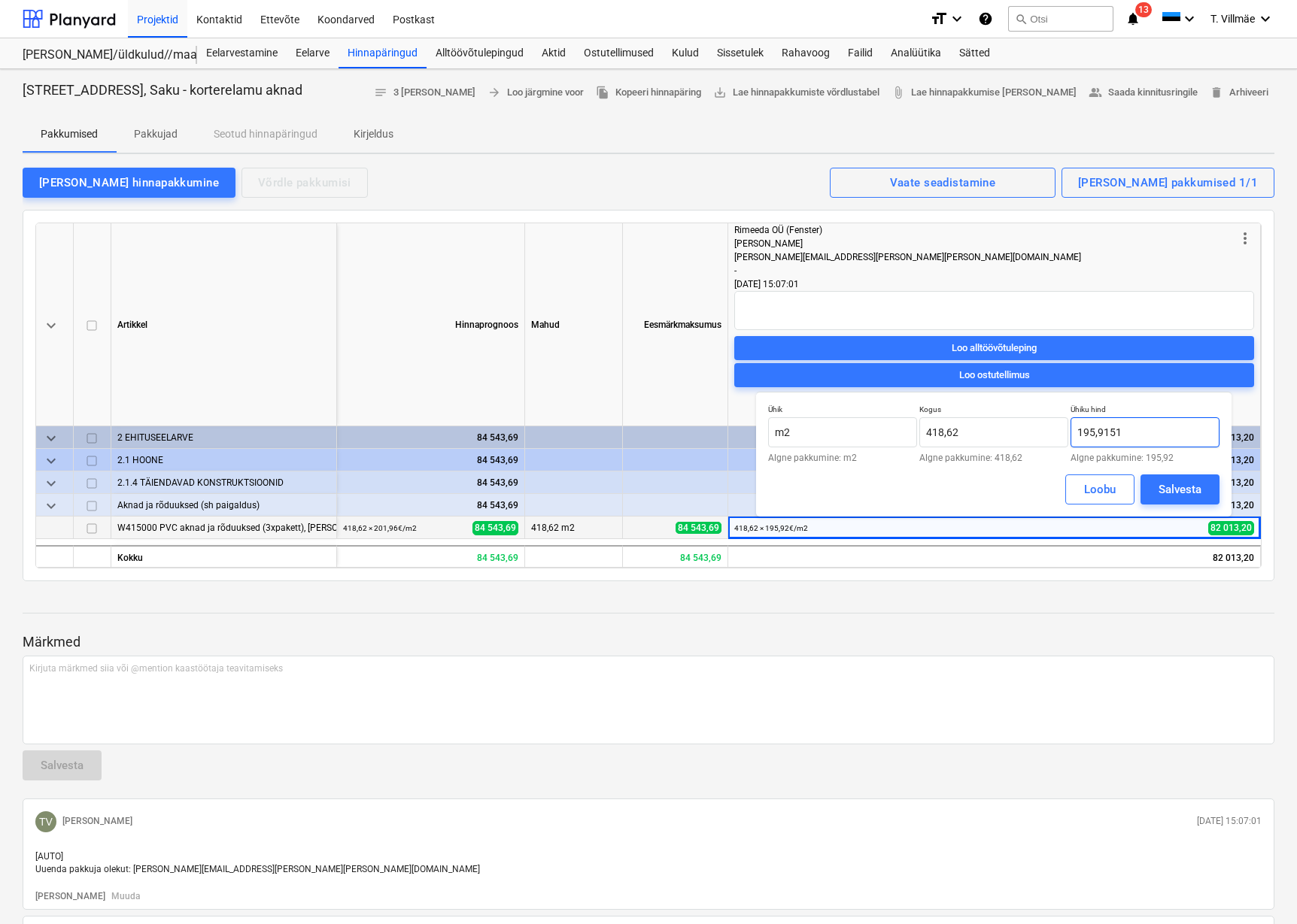
drag, startPoint x: 1109, startPoint y: 432, endPoint x: 1132, endPoint y: 429, distance: 23.2
click at [1110, 432] on input "195,9151" at bounding box center [1144, 432] width 149 height 30
click at [1132, 429] on input "195,9151" at bounding box center [1144, 432] width 149 height 30
type input "195,92"
click at [1171, 483] on div "Salvesta" at bounding box center [1179, 489] width 43 height 19
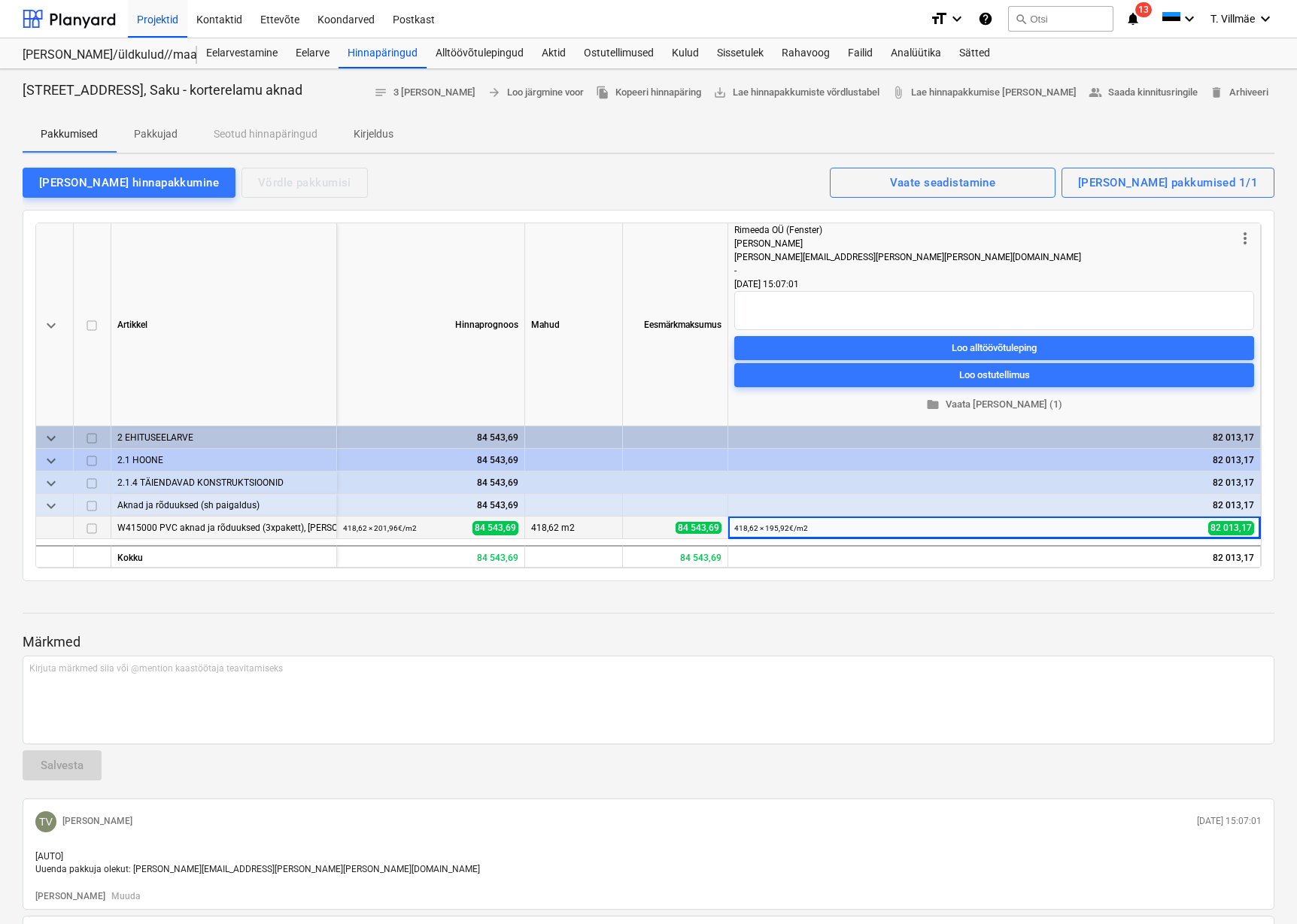
click at [989, 594] on div at bounding box center [648, 599] width 1252 height 12
click at [759, 529] on small "418,62 × 195,92€ / m2" at bounding box center [789, 528] width 73 height 8
click at [741, 530] on span "edit" at bounding box center [740, 529] width 12 height 12
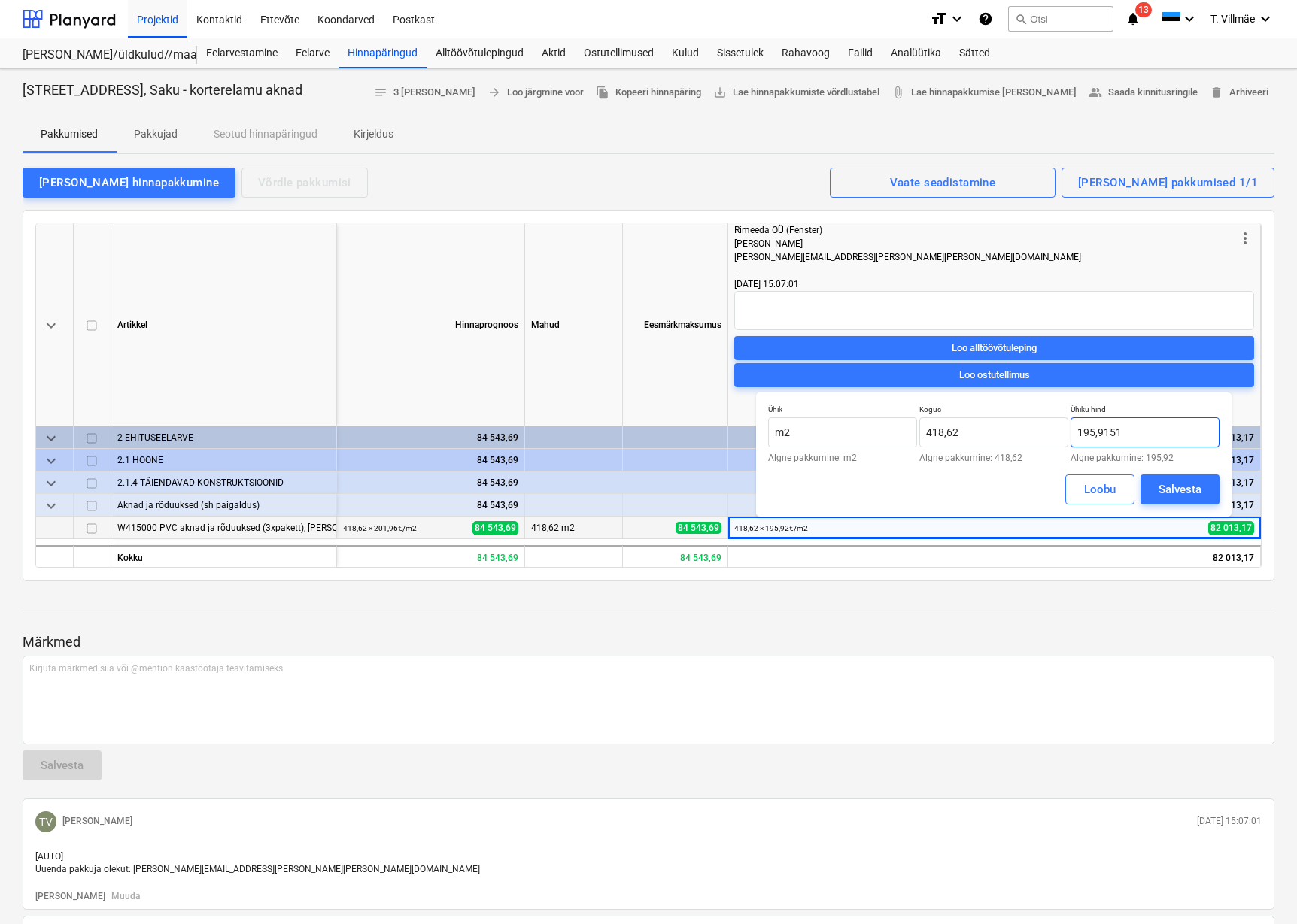
click at [1115, 434] on input "195,9151" at bounding box center [1144, 432] width 149 height 30
click at [1129, 432] on input "195,9151" at bounding box center [1144, 432] width 149 height 30
type input "195,92"
click at [1166, 487] on div "Salvesta" at bounding box center [1179, 489] width 43 height 19
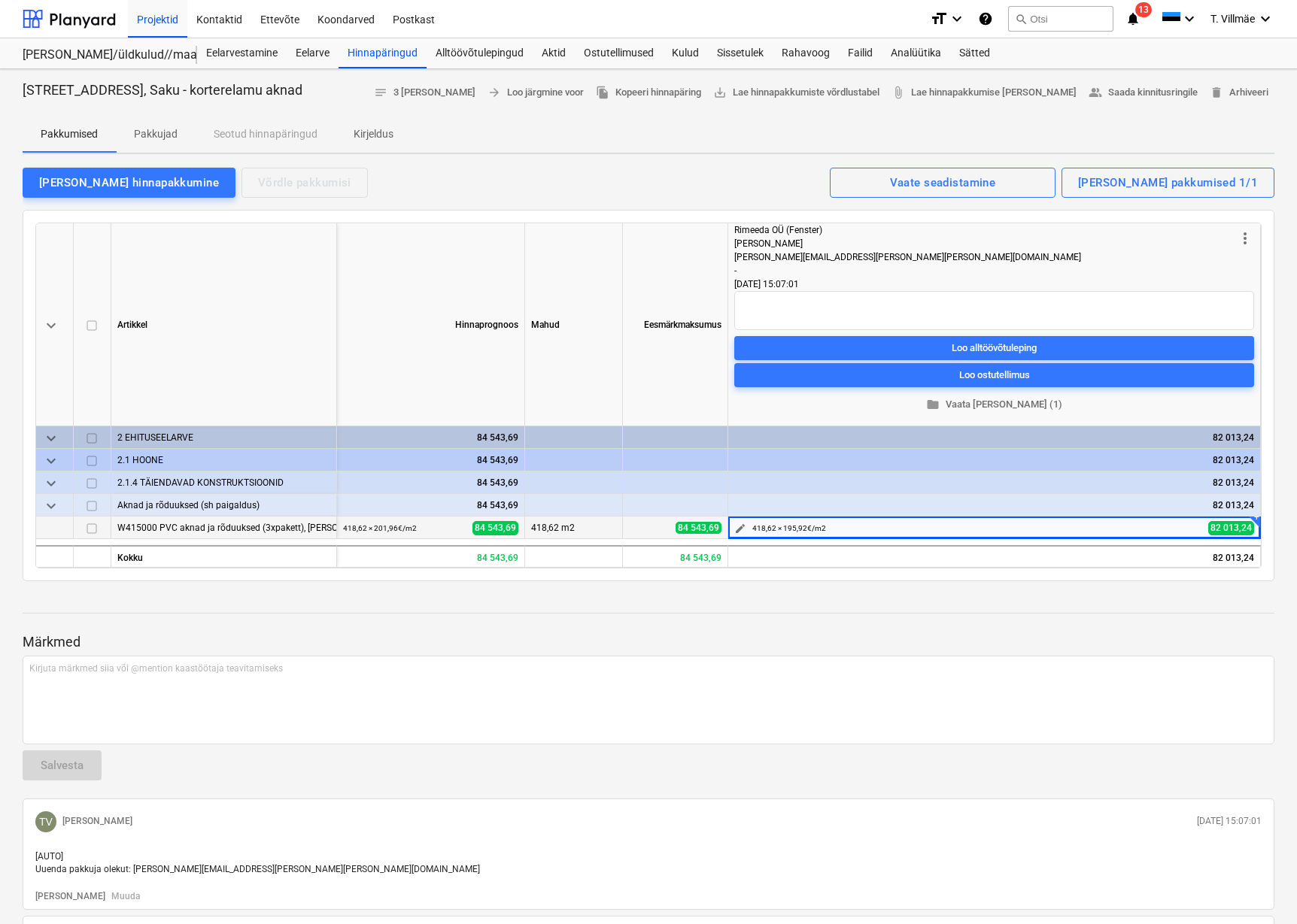
click at [814, 528] on small "418,62 × 195,92€ / m2" at bounding box center [789, 528] width 73 height 8
click at [749, 531] on div "edit 418,62 × 195,92€ / m2 82 013,24" at bounding box center [993, 528] width 519 height 24
click at [735, 530] on span "edit" at bounding box center [740, 529] width 12 height 12
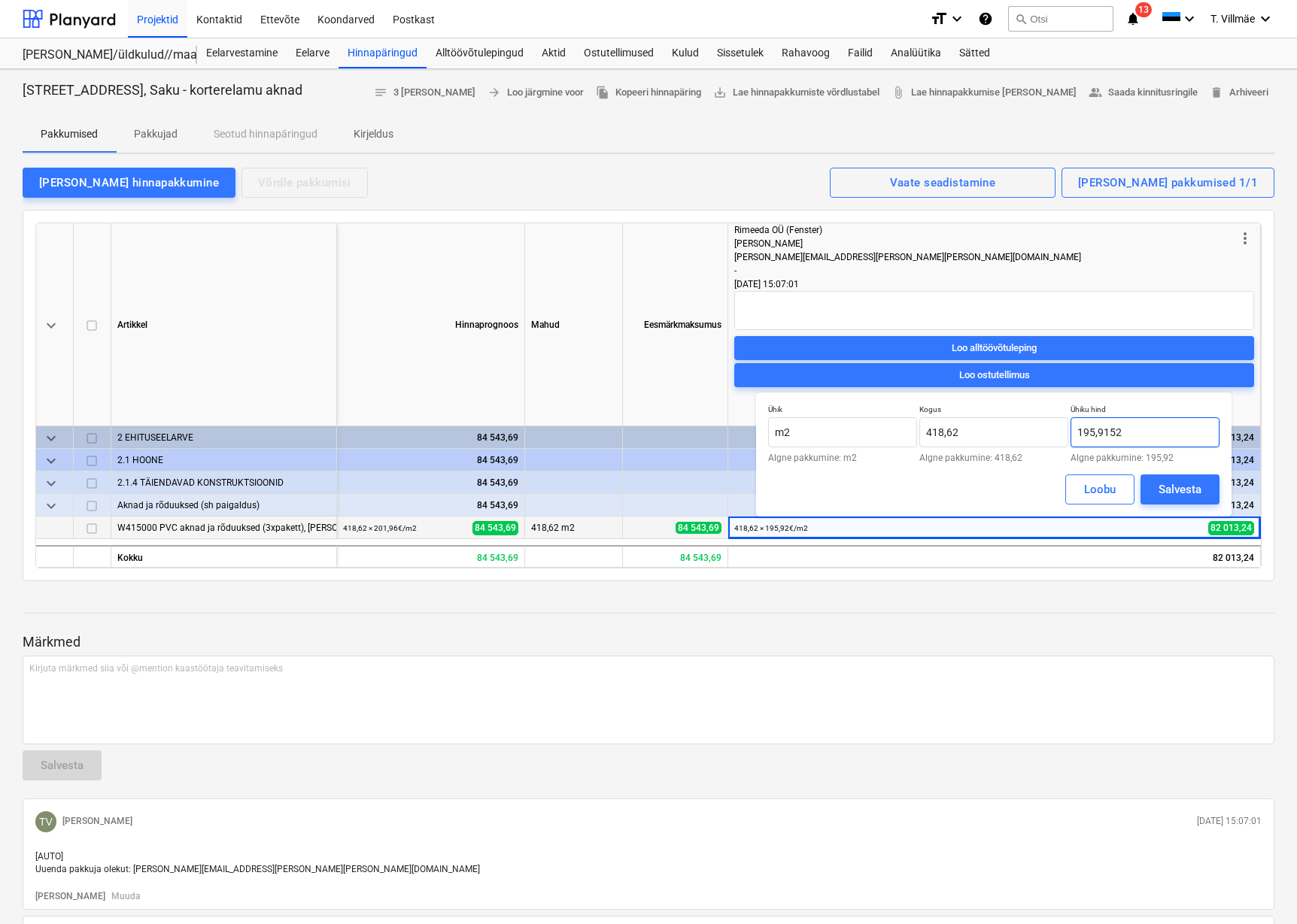
click at [1129, 435] on input "195,9152" at bounding box center [1144, 432] width 149 height 30
type input "195,92"
click at [1189, 489] on div "Salvesta" at bounding box center [1179, 489] width 43 height 19
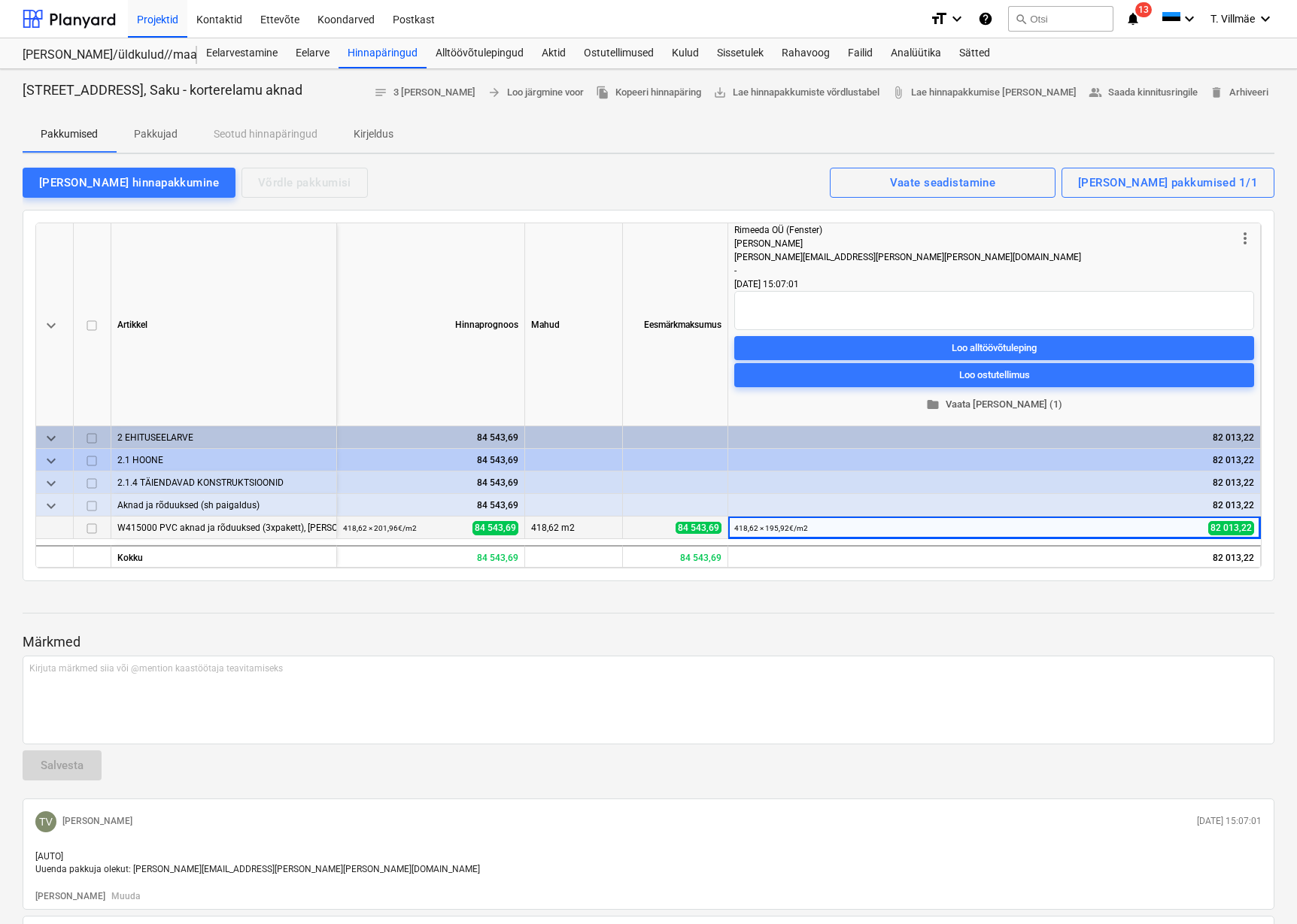
click at [1013, 409] on span "folder Vaata [PERSON_NAME] (1)" at bounding box center [994, 405] width 508 height 17
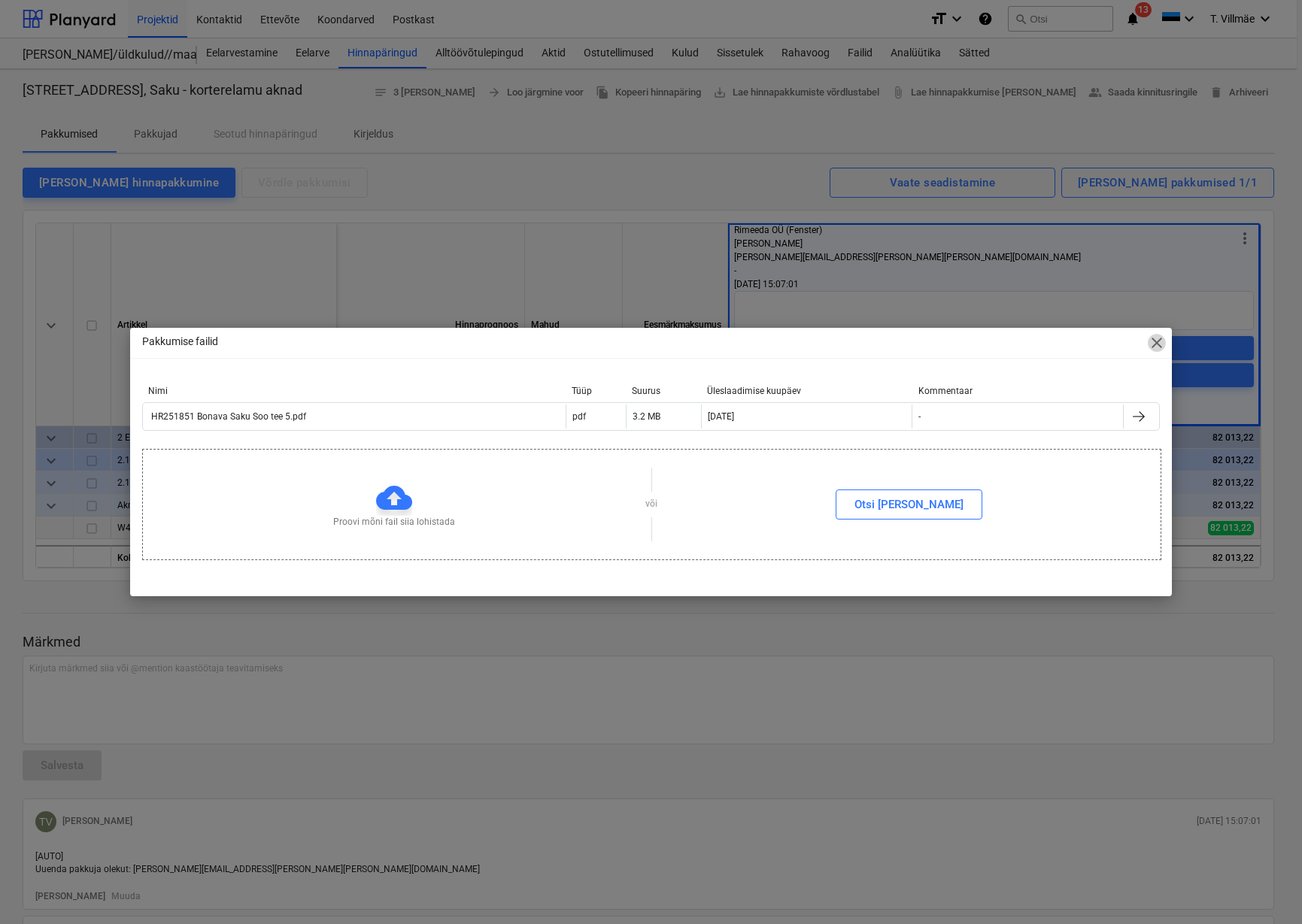
click at [1156, 348] on span "close" at bounding box center [1156, 343] width 18 height 18
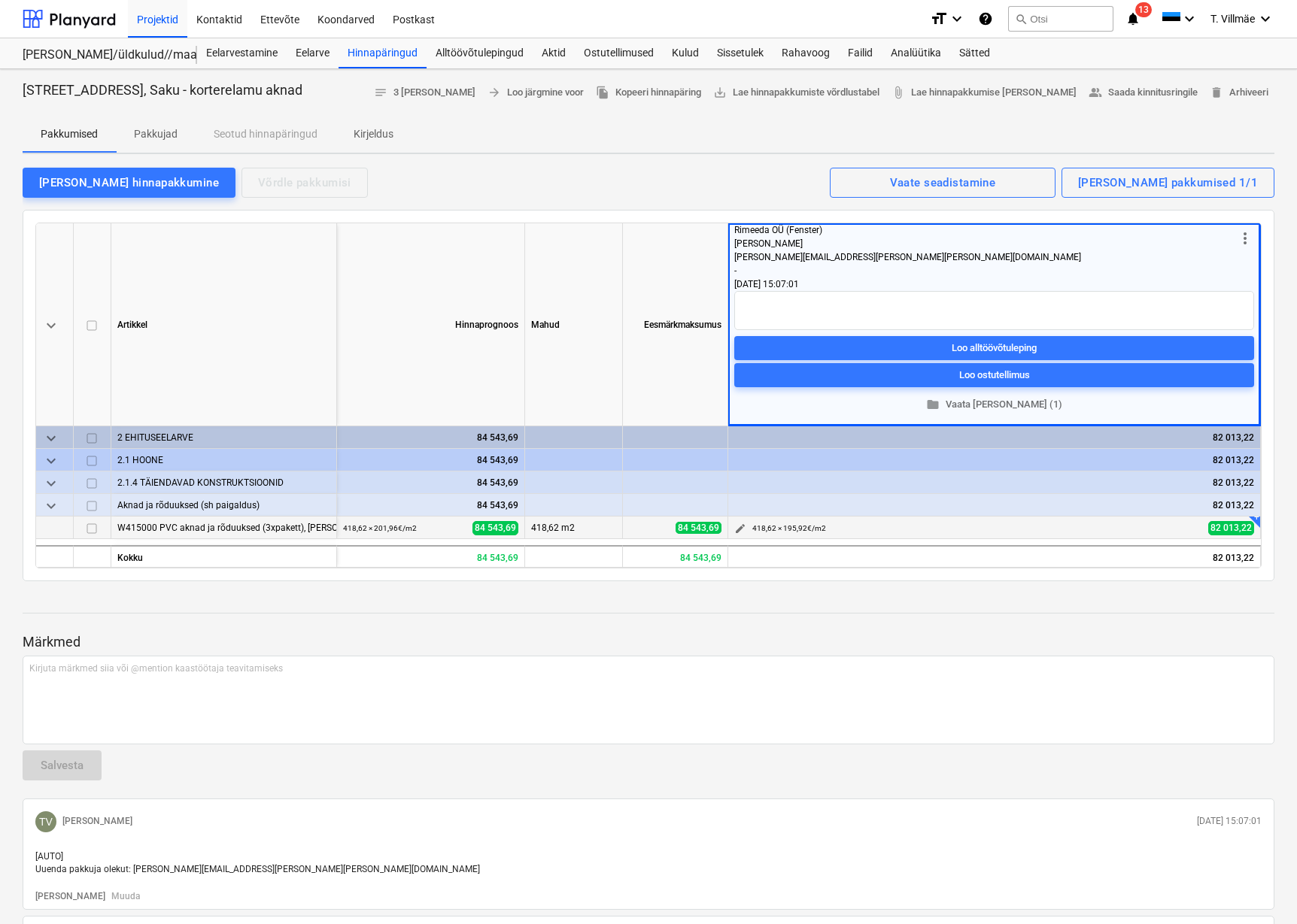
click at [741, 529] on span "edit" at bounding box center [740, 529] width 12 height 12
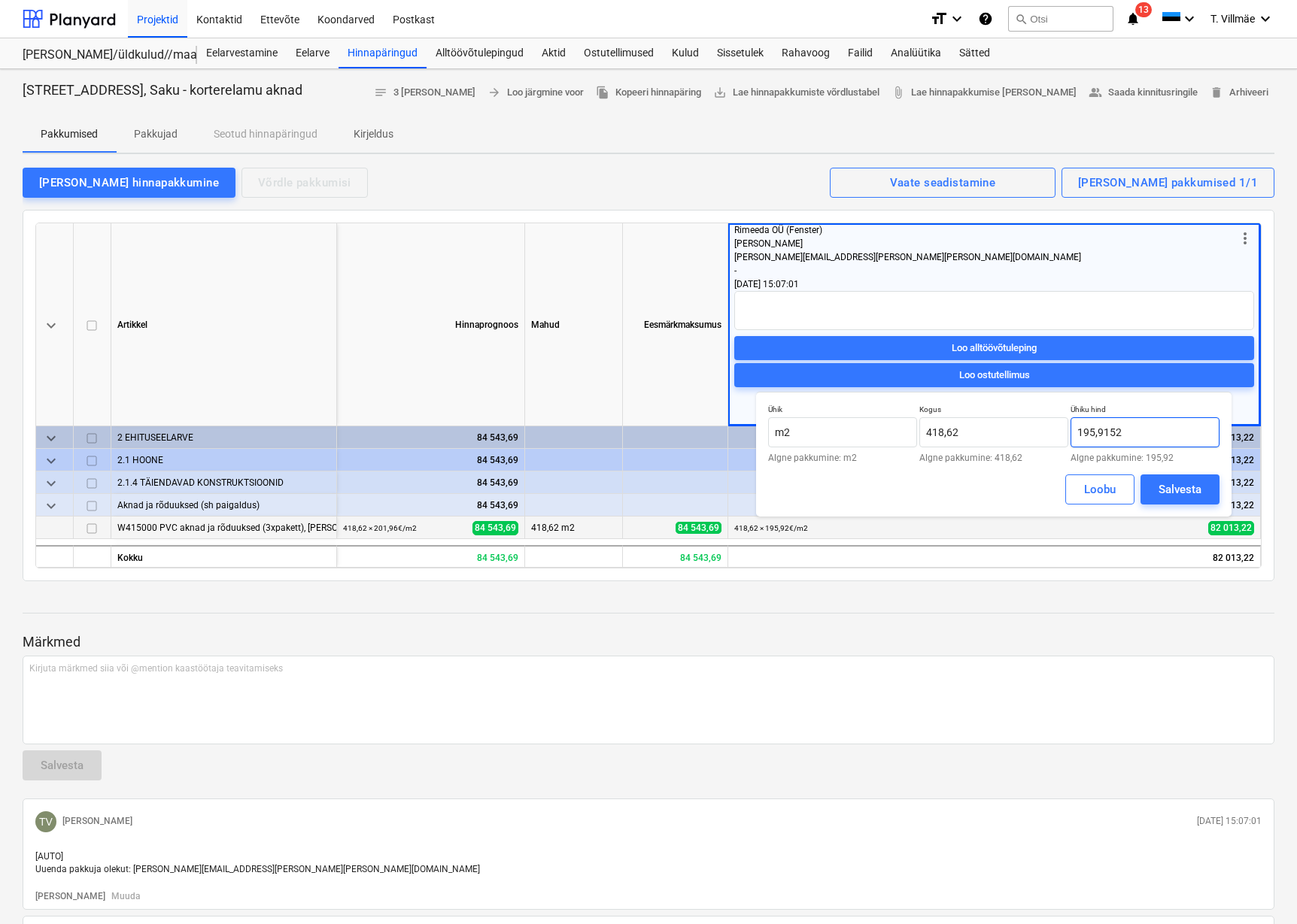
click at [1139, 432] on input "195,9152" at bounding box center [1144, 432] width 149 height 30
type input "195,92"
click at [1099, 489] on div "Loobu" at bounding box center [1100, 489] width 31 height 19
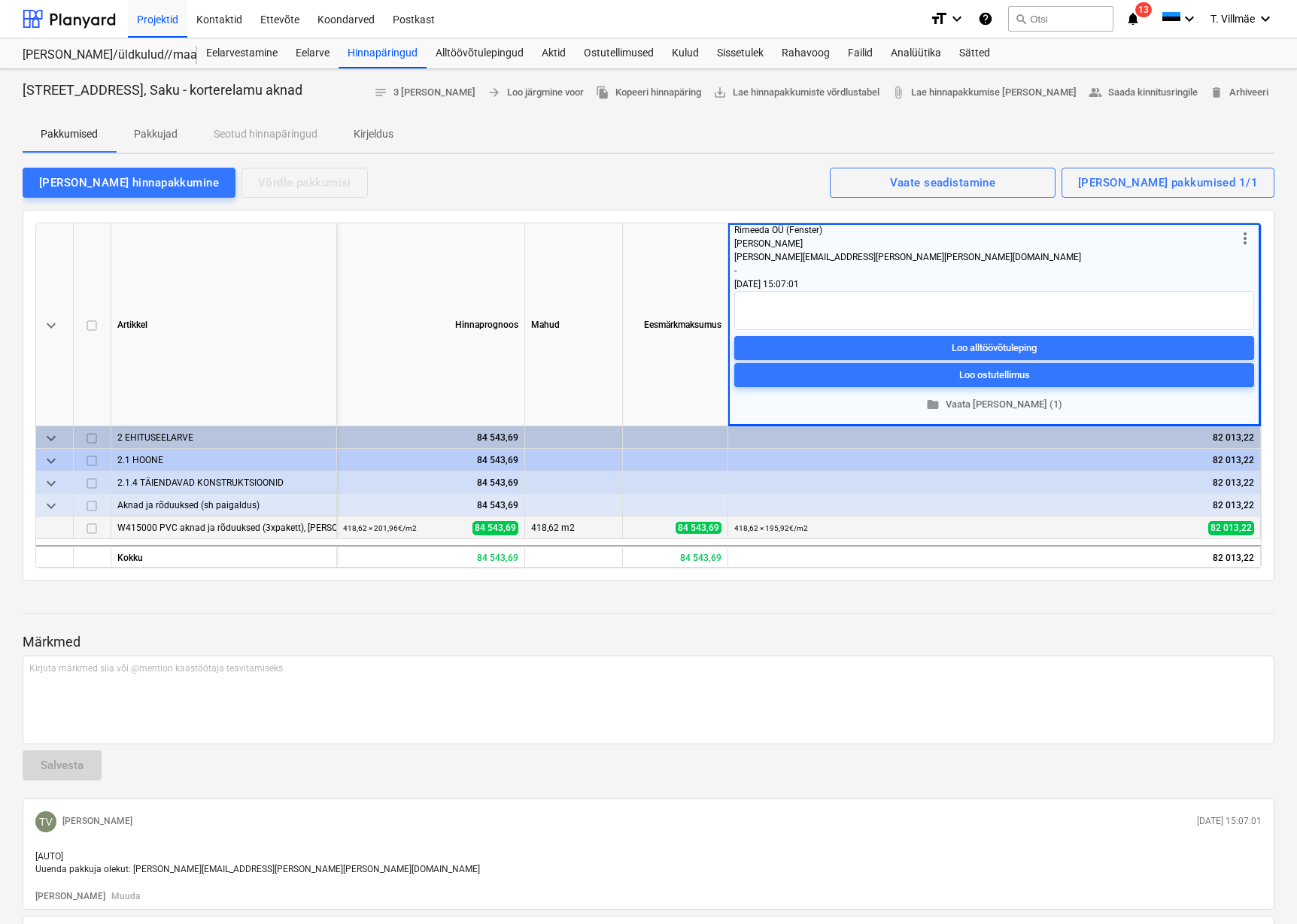
click at [440, 209] on div "keyboard_arrow_down [PERSON_NAME] [PERSON_NAME] Eesmärkmaksumus more_vert [PERS…" at bounding box center [648, 395] width 1252 height 372
click at [154, 22] on div "Projektid" at bounding box center [157, 18] width 59 height 38
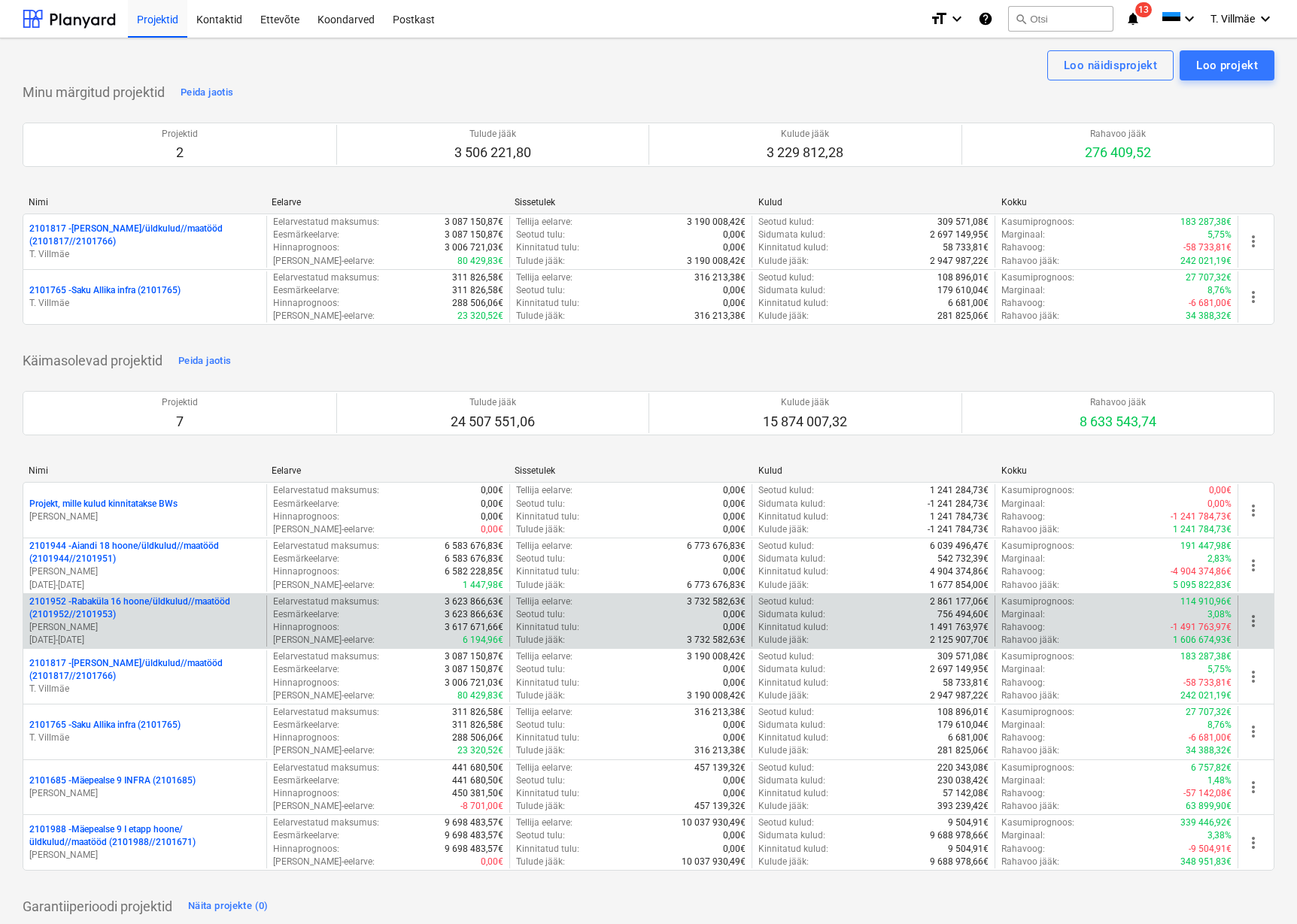
click at [126, 611] on p "2101952 - [GEOGRAPHIC_DATA] 16 hoone/üldkulud//maatööd (2101952//2101953)" at bounding box center [145, 607] width 231 height 25
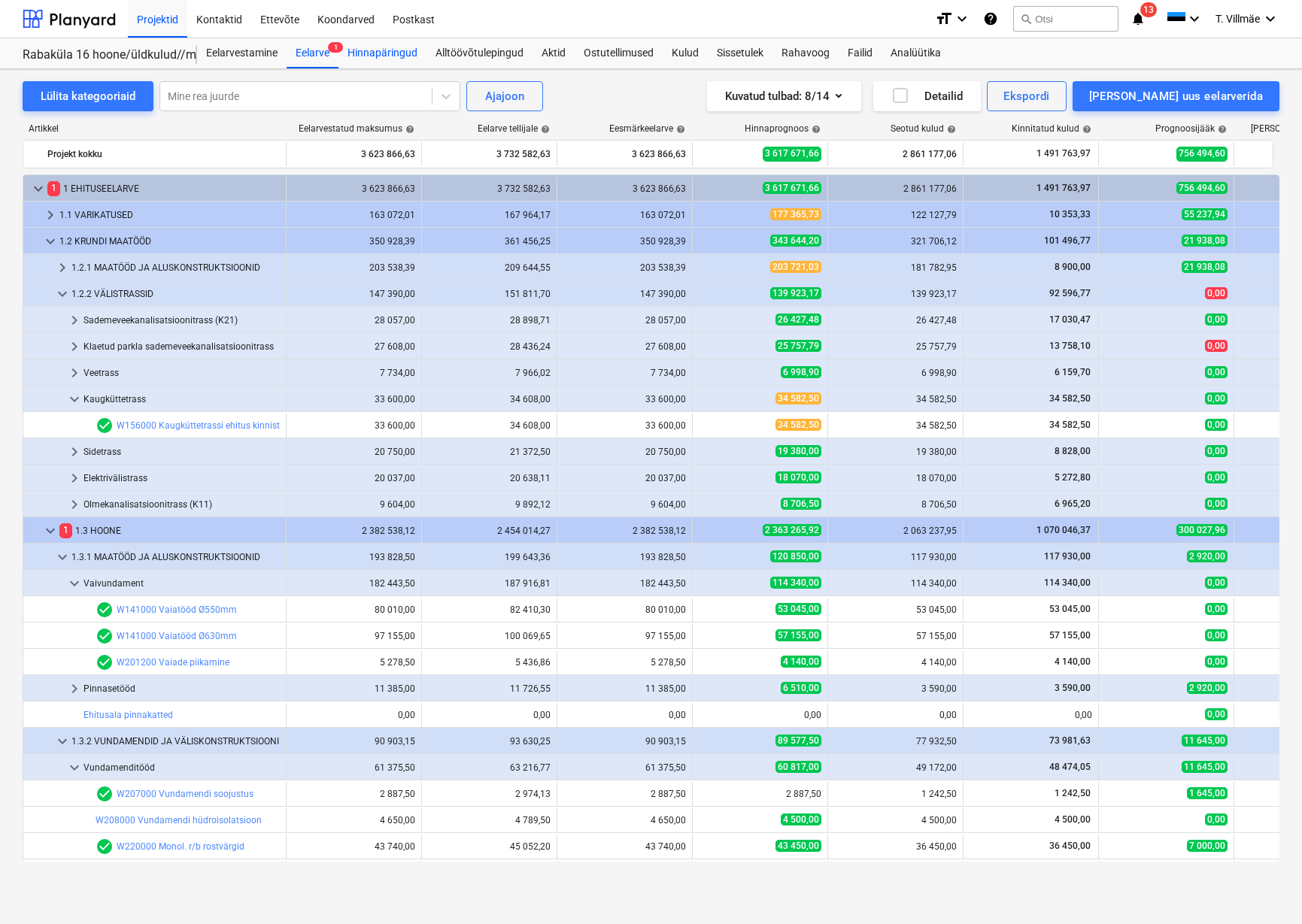
click at [367, 53] on div "Hinnapäringud" at bounding box center [382, 53] width 88 height 30
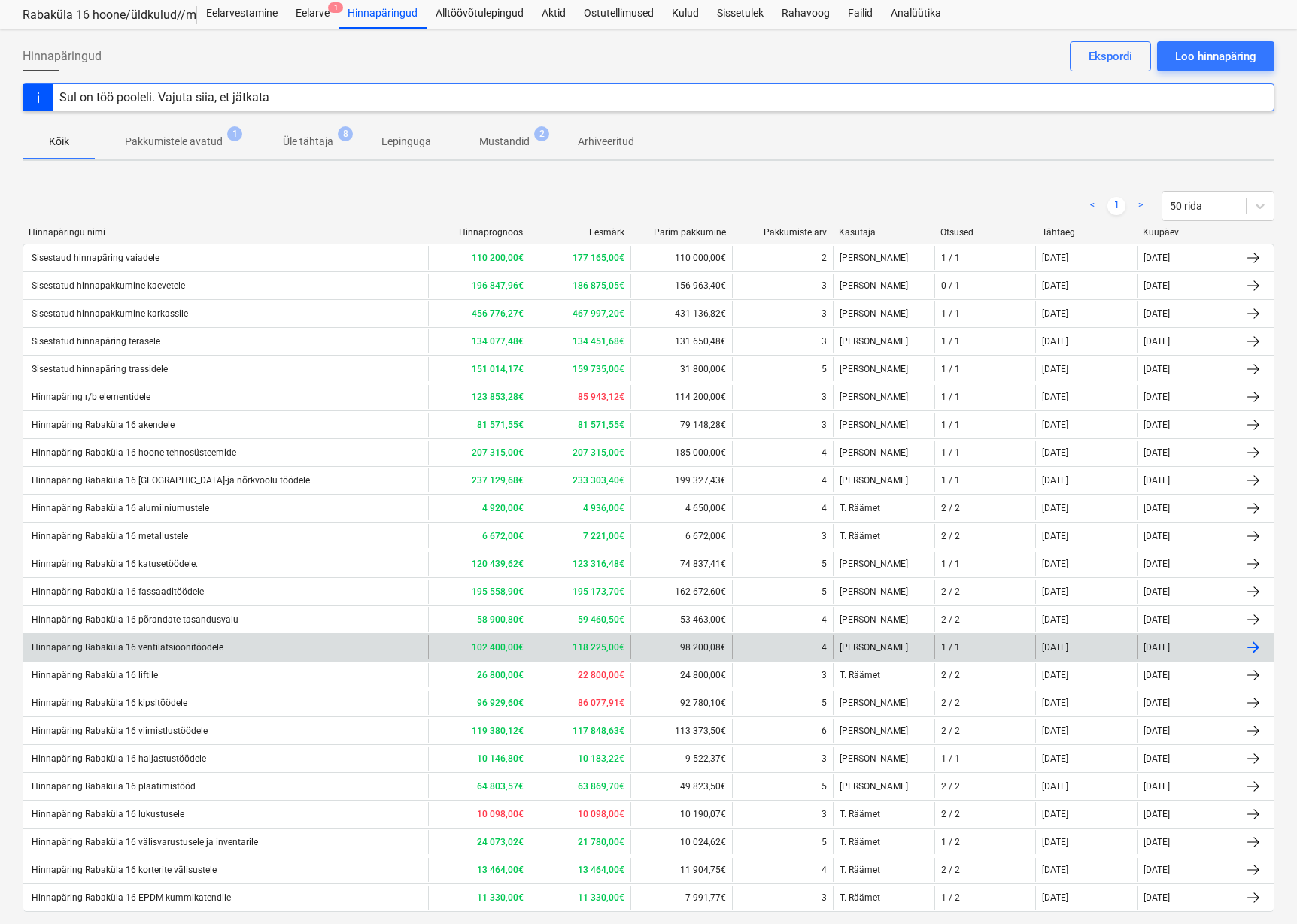
scroll to position [75, 0]
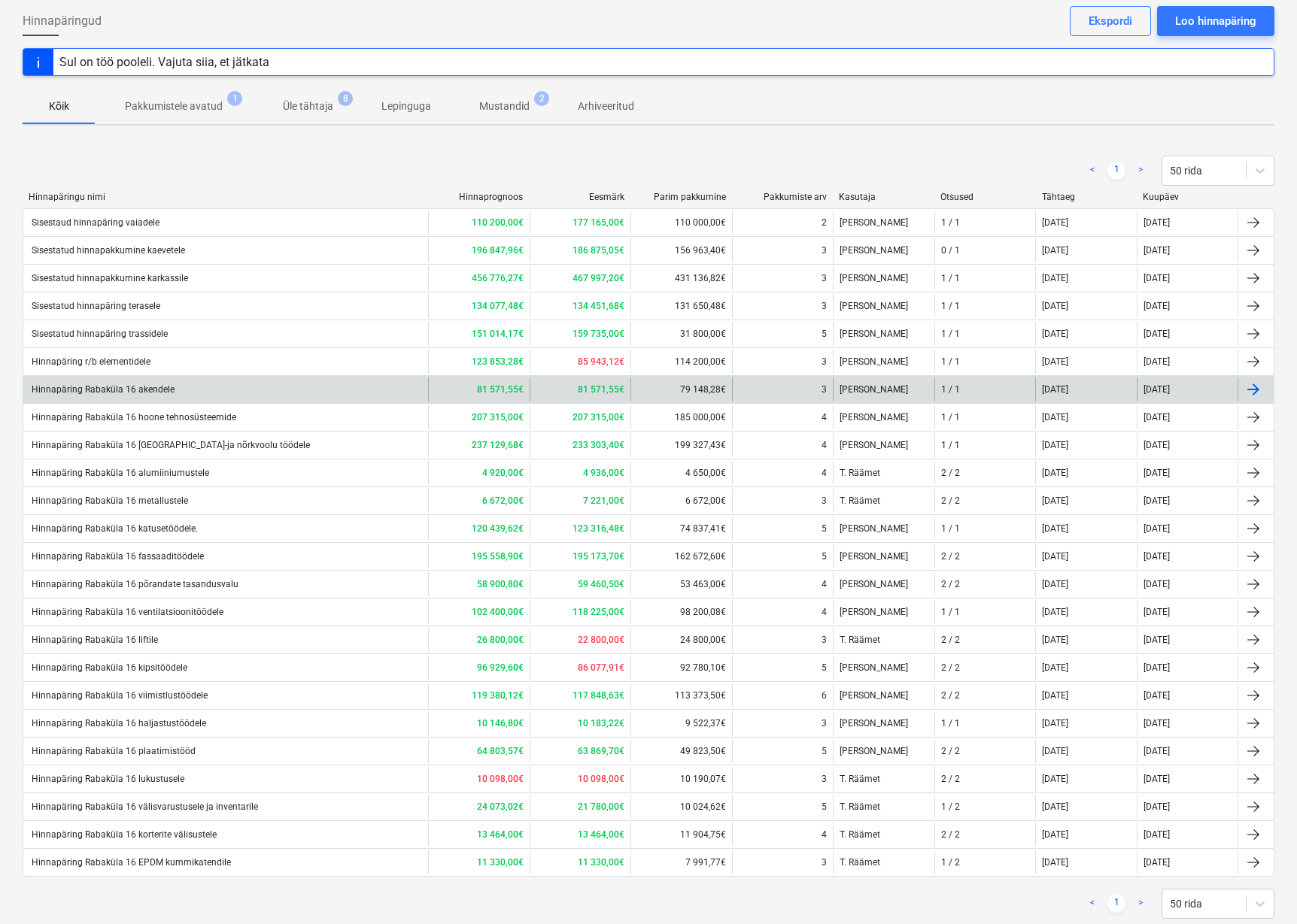
click at [144, 394] on div "Hinnapäring Rabaküla 16 akendele" at bounding box center [102, 389] width 145 height 10
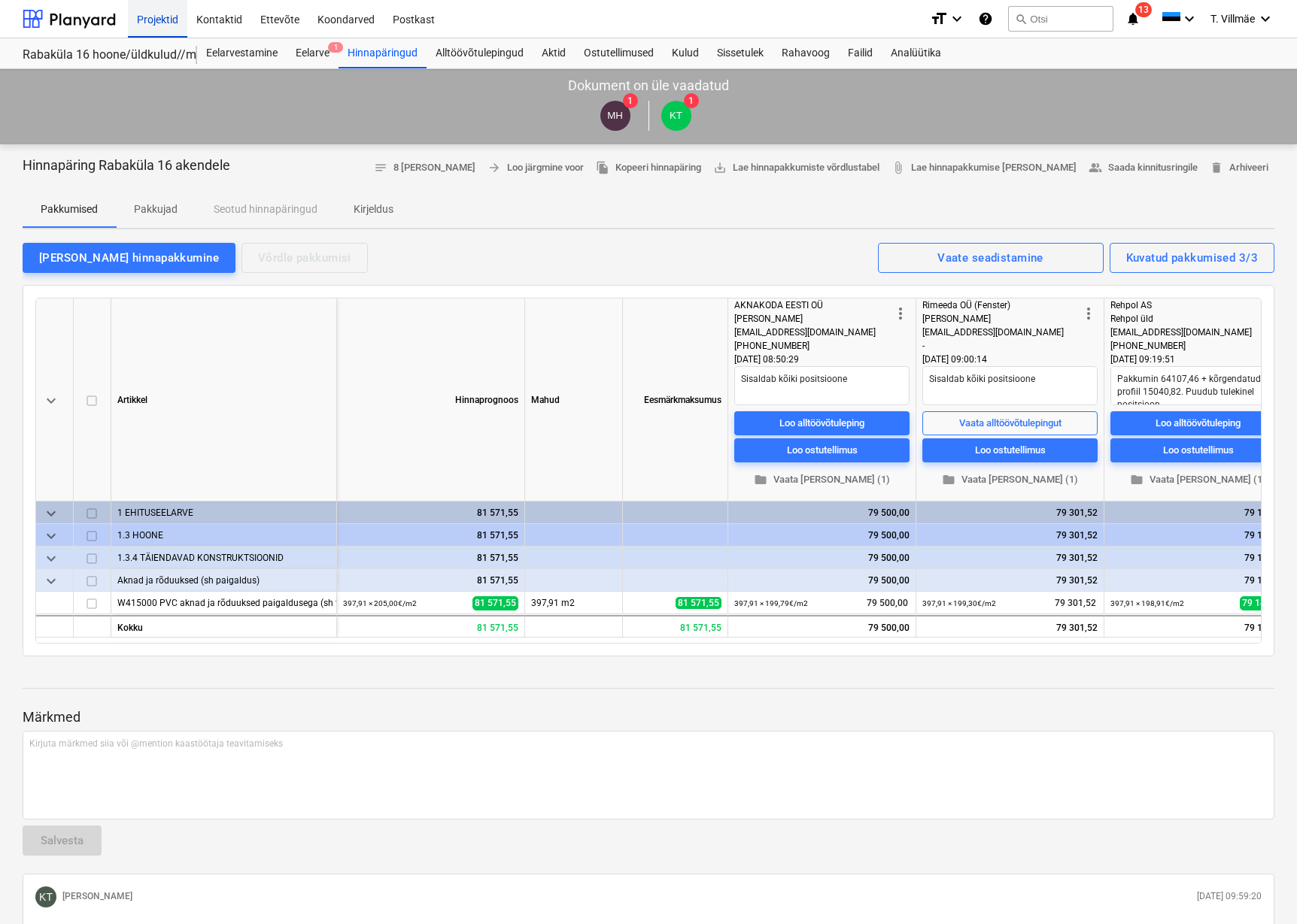
click at [160, 17] on div "Projektid" at bounding box center [157, 18] width 59 height 38
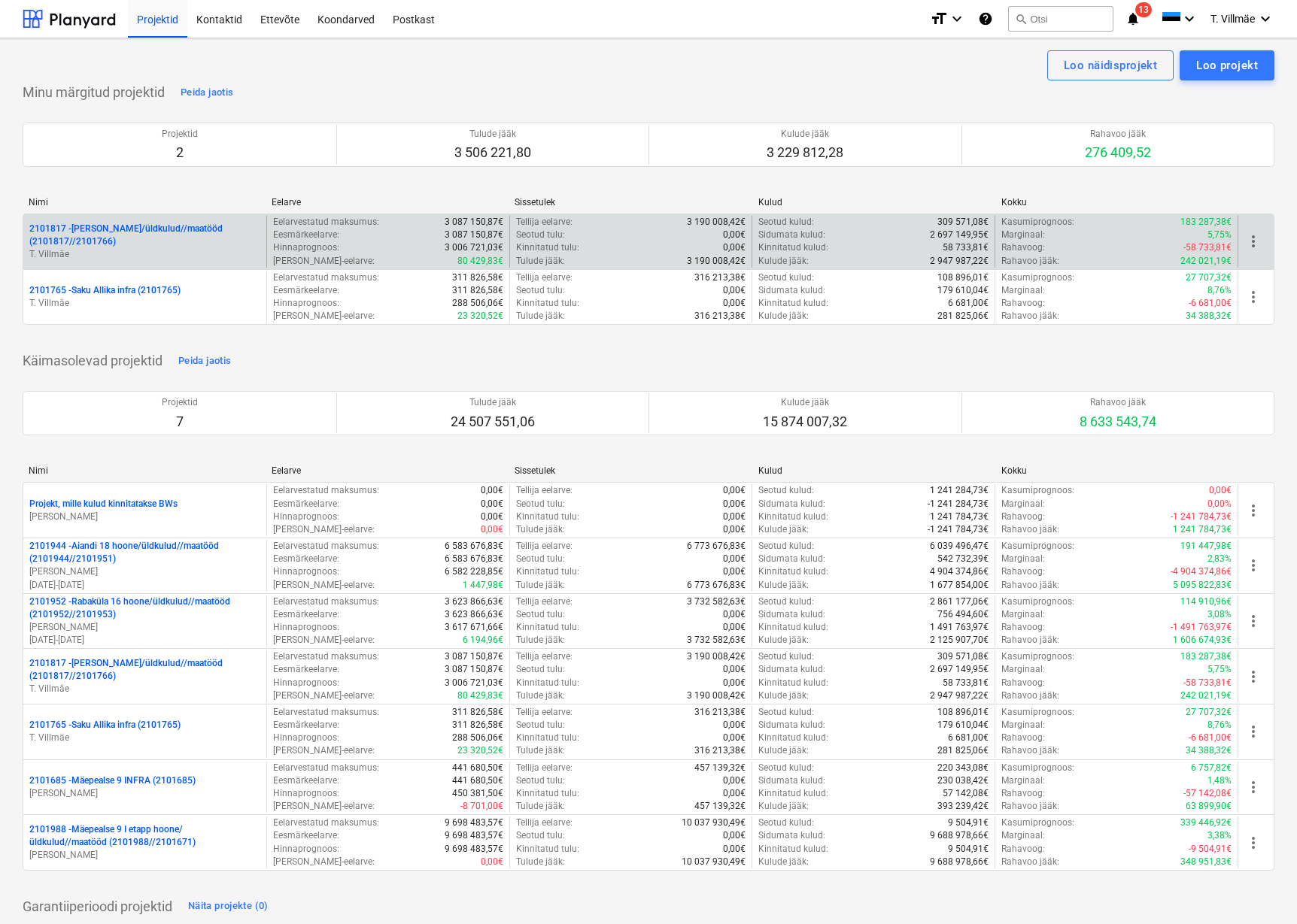
click at [157, 245] on p "2101817 - [PERSON_NAME]/üldkulud//maatööd (2101817//2101766)" at bounding box center [145, 235] width 231 height 25
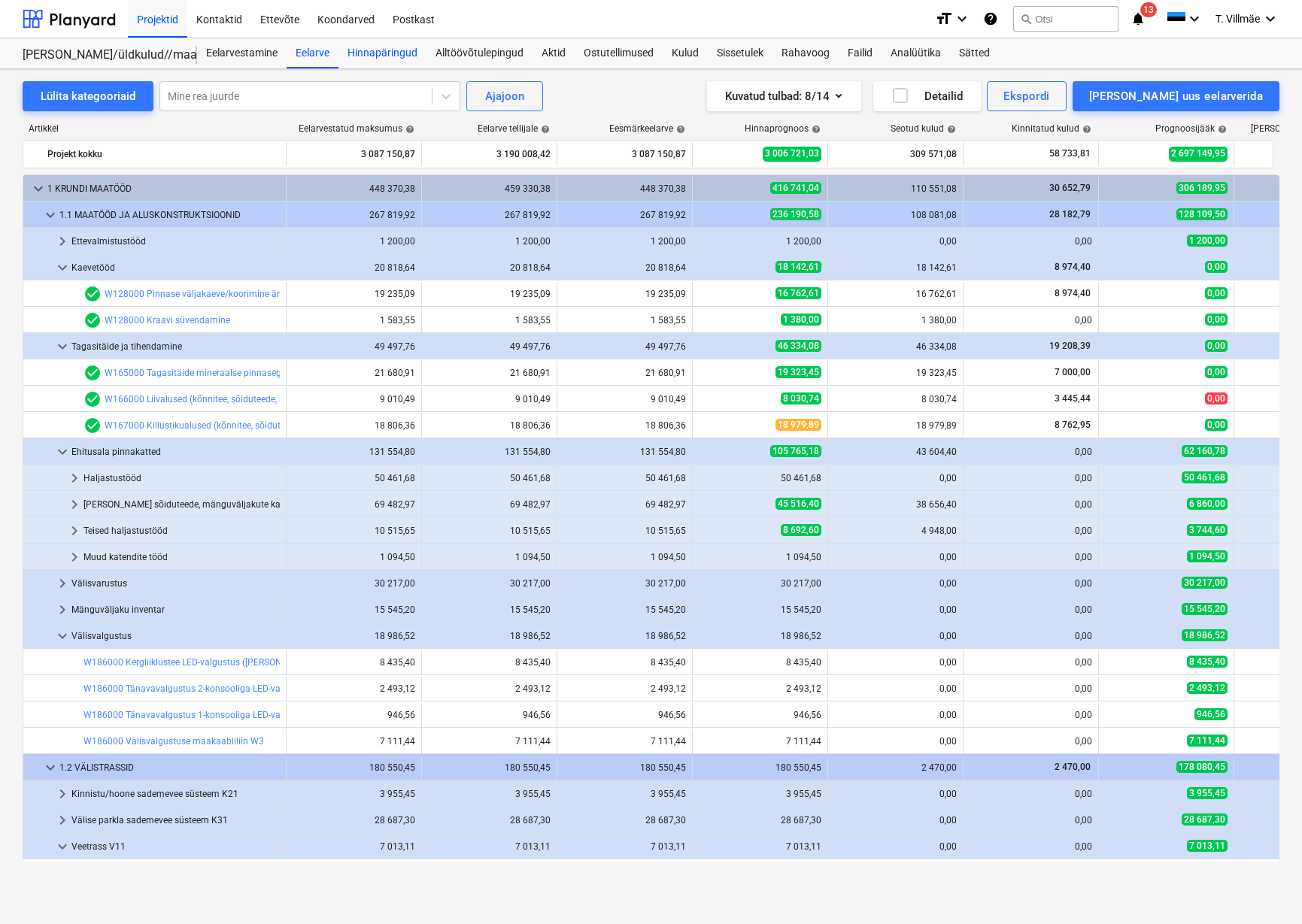
click at [394, 56] on div "Hinnapäringud" at bounding box center [382, 53] width 88 height 30
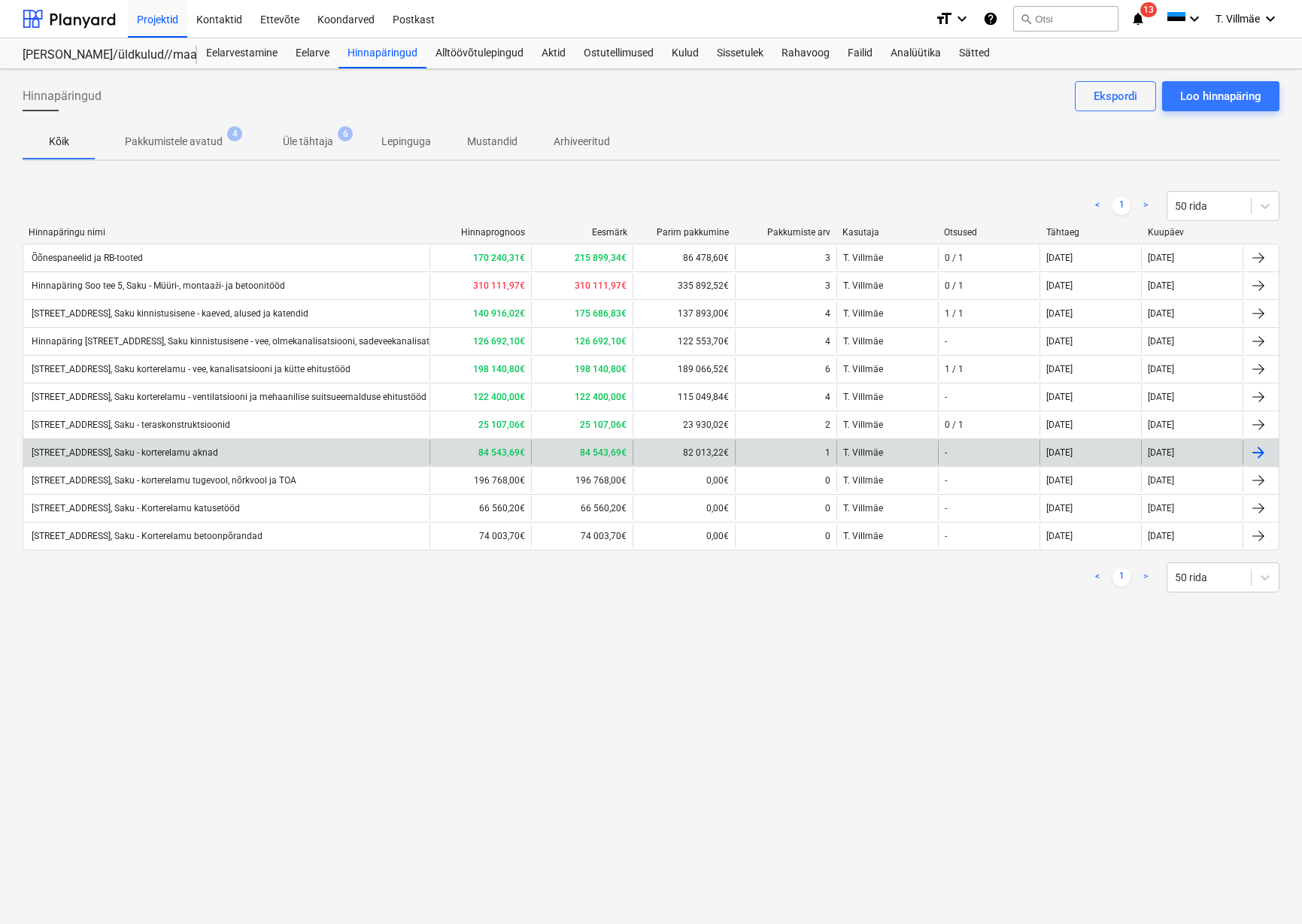
click at [155, 454] on div "[STREET_ADDRESS], Saku - korterelamu aknad" at bounding box center [124, 453] width 188 height 10
type textarea "x"
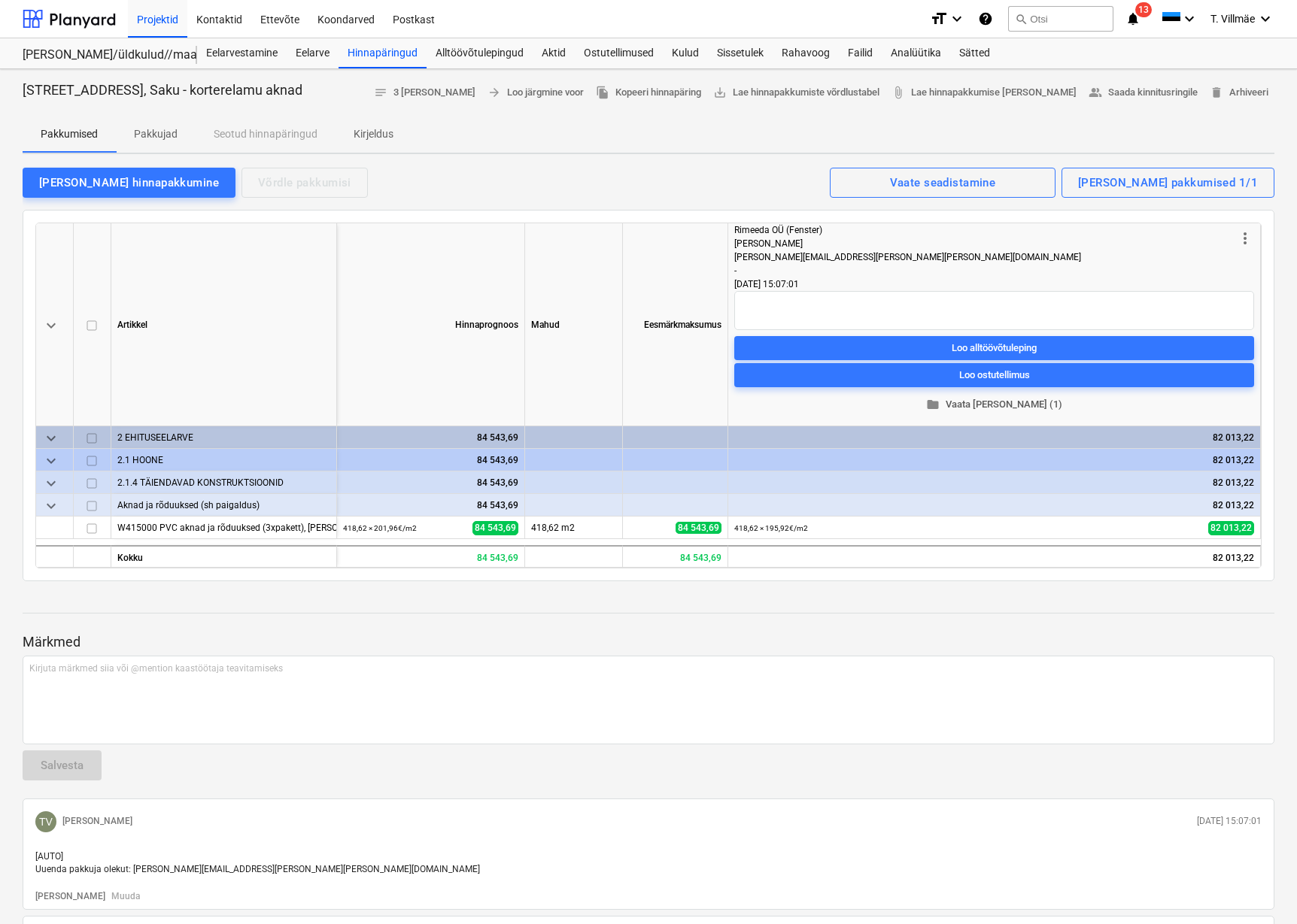
click at [977, 400] on span "folder Vaata [PERSON_NAME] (1)" at bounding box center [994, 405] width 508 height 17
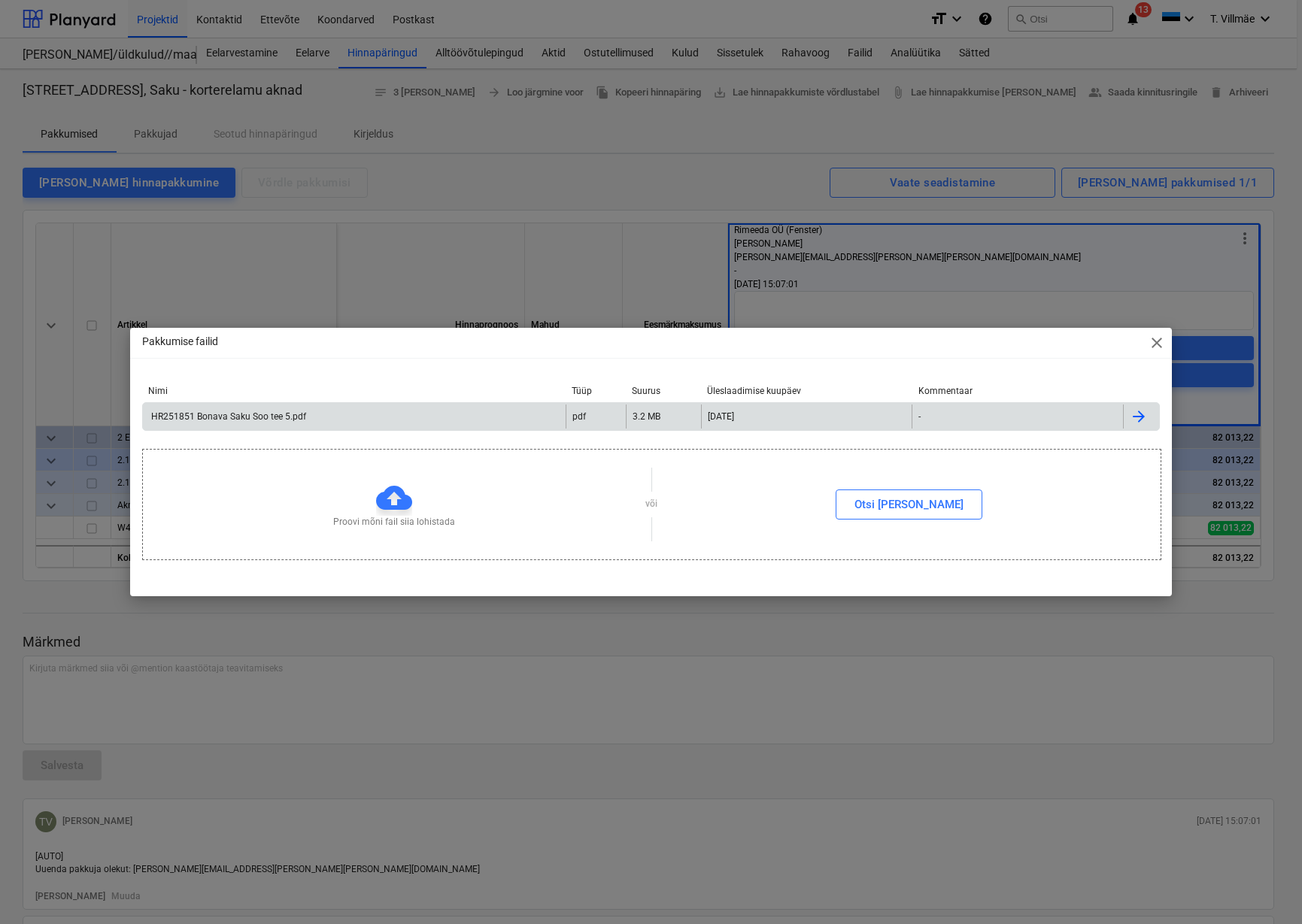
click at [248, 420] on div "HR251851 Bonava Saku Soo tee 5.pdf" at bounding box center [228, 416] width 157 height 10
